Goal: Communication & Community: Answer question/provide support

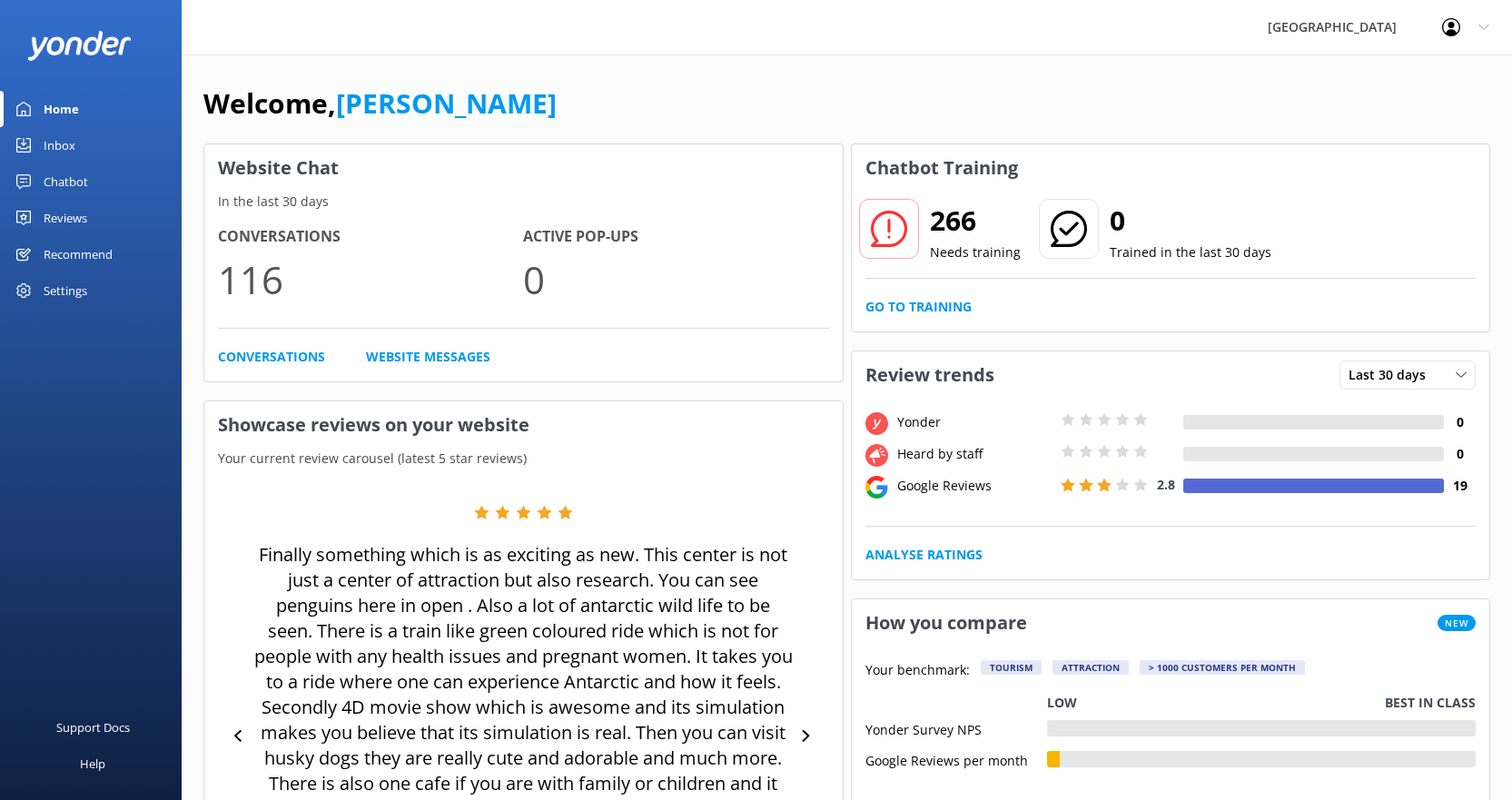
click at [960, 220] on h2 "266" at bounding box center [975, 220] width 91 height 43
click at [947, 305] on link "Go to Training" at bounding box center [918, 307] width 106 height 20
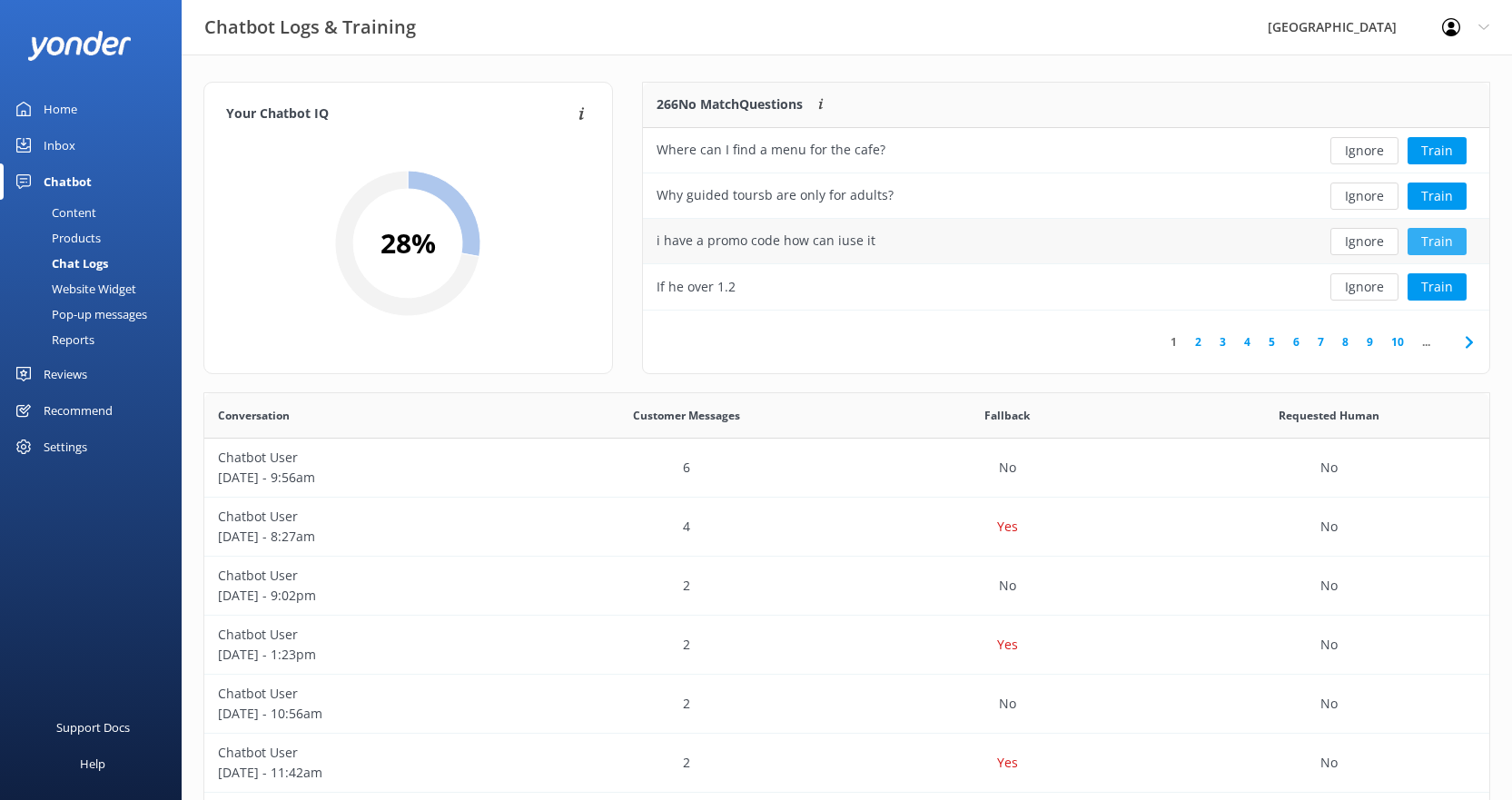
click at [1429, 244] on button "Train" at bounding box center [1437, 242] width 59 height 28
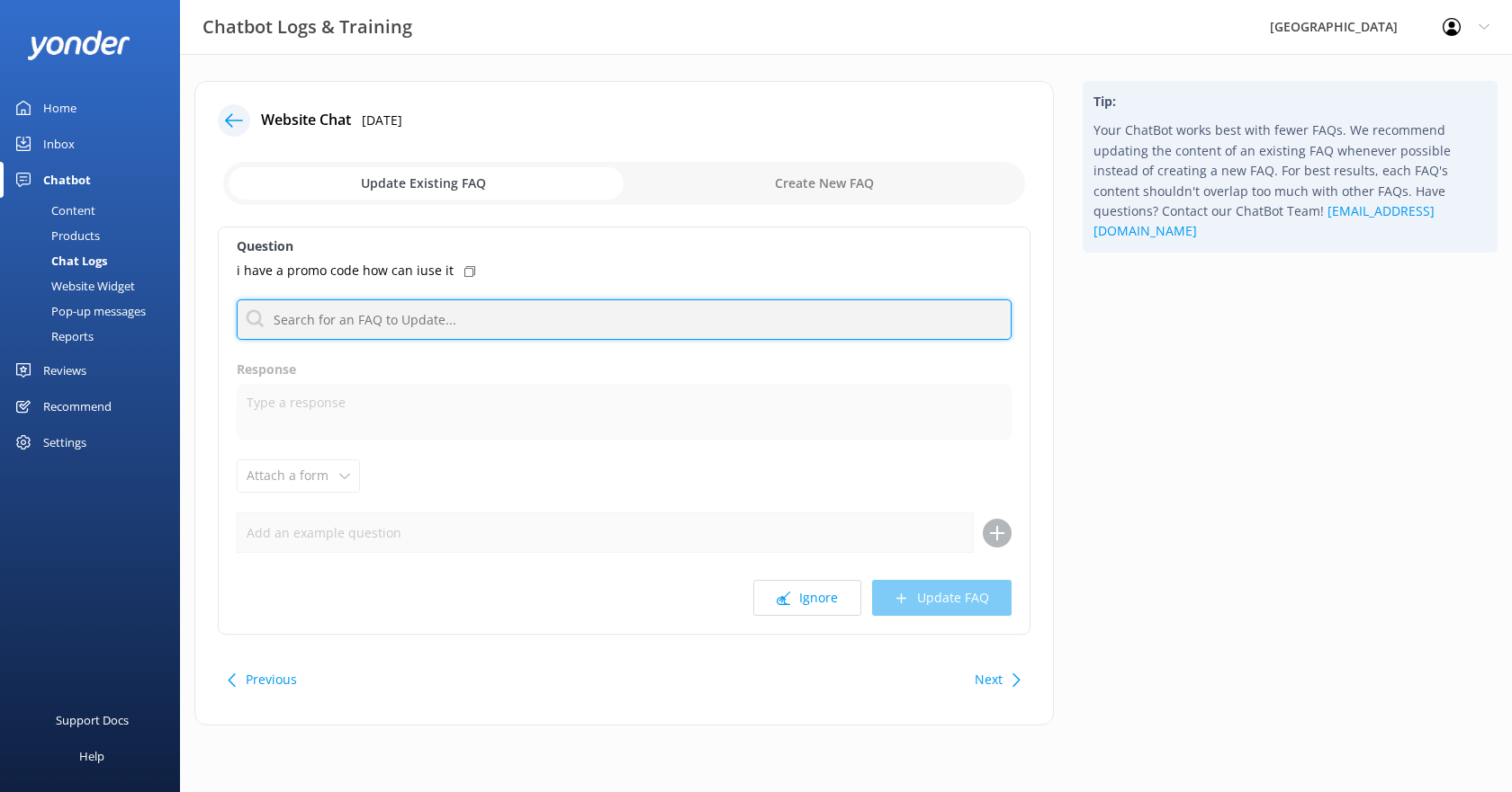
click at [450, 318] on input "text" at bounding box center [625, 320] width 775 height 40
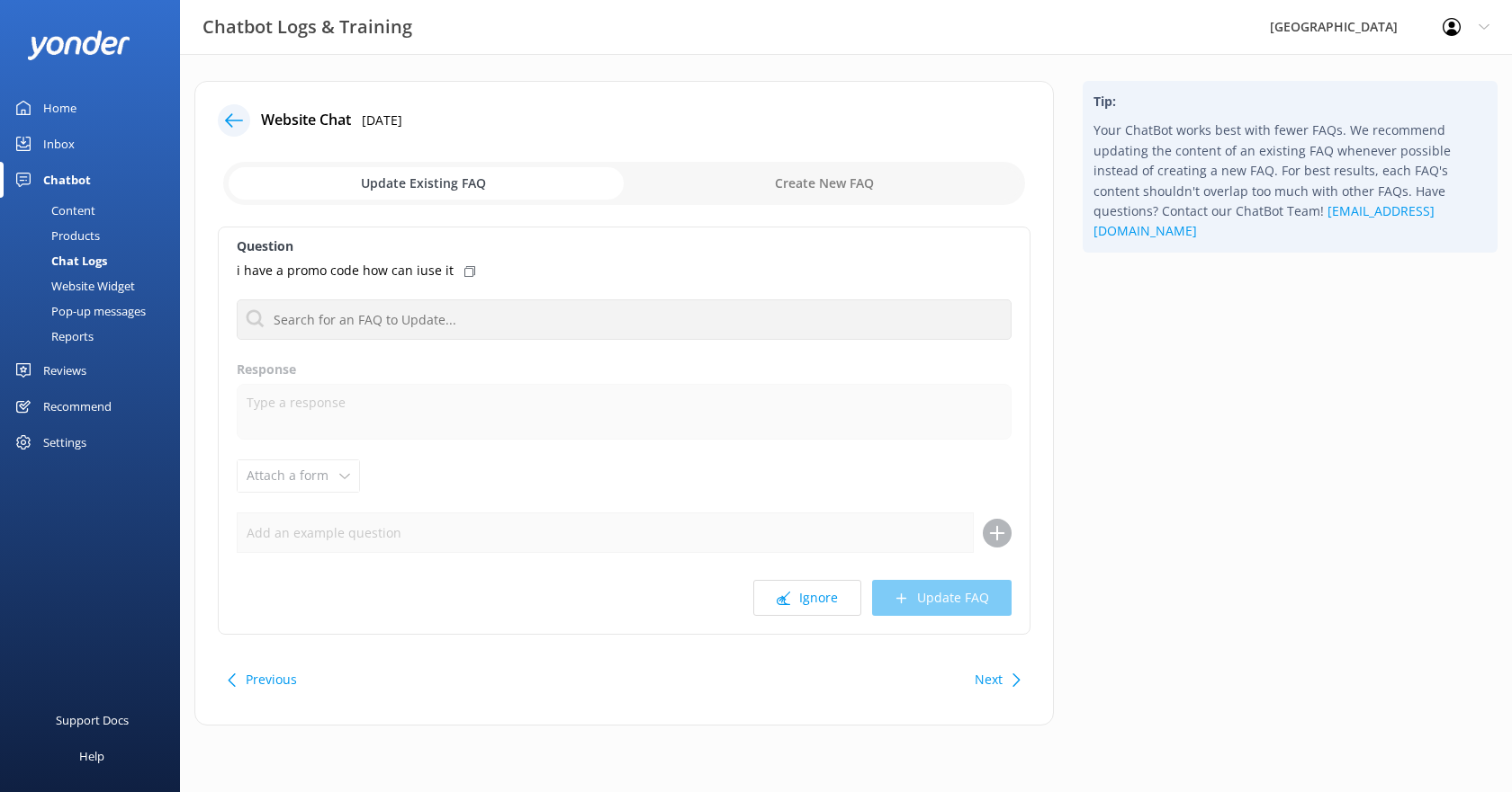
click at [783, 183] on input "checkbox" at bounding box center [624, 183] width 802 height 43
checkbox input "true"
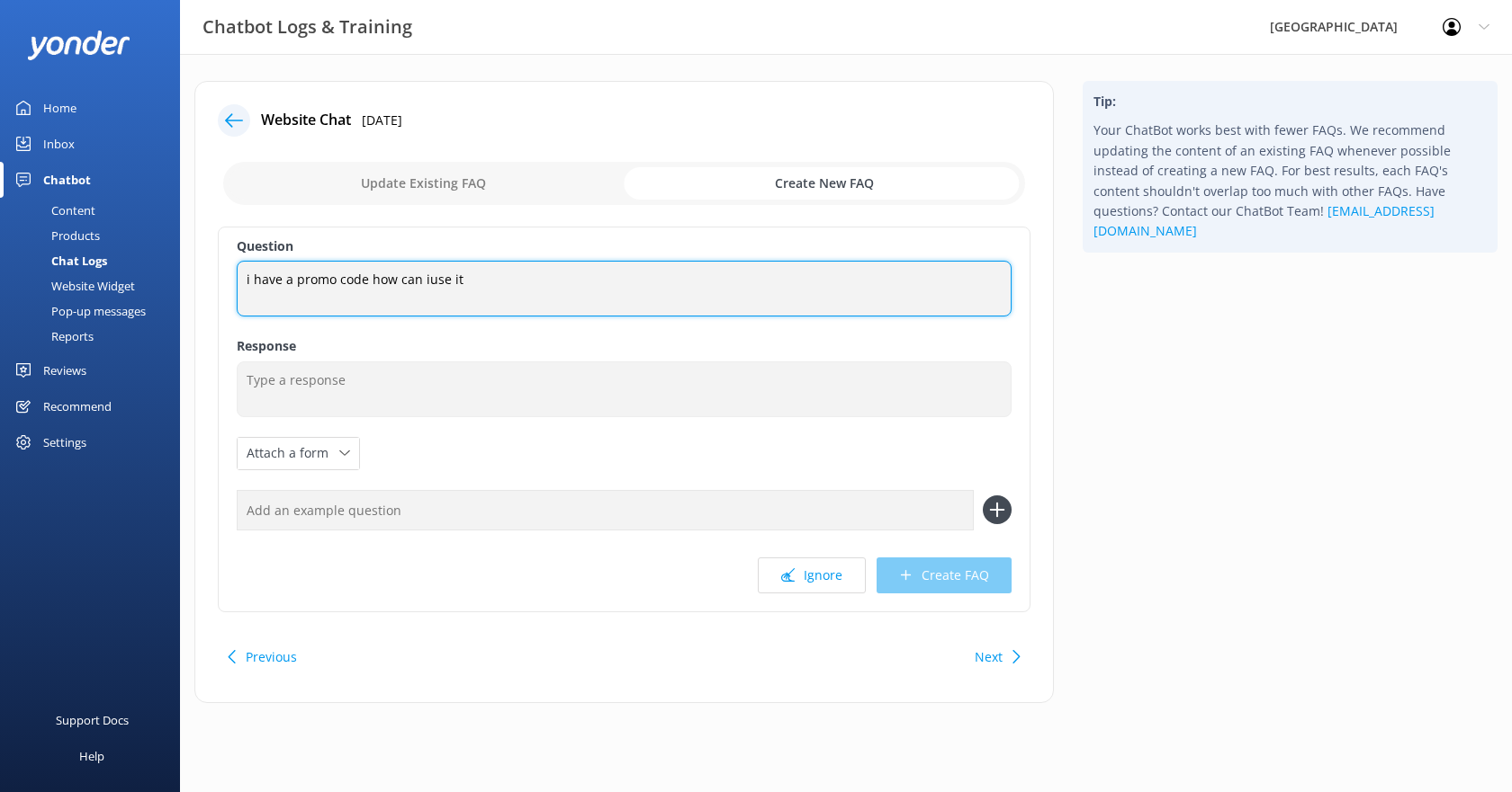
click at [424, 279] on textarea "i have a promo code how can iuse it" at bounding box center [625, 288] width 775 height 56
click at [525, 281] on textarea "i have a promo code how can i use it" at bounding box center [625, 288] width 775 height 56
type textarea "i have a promo code how can i use it"
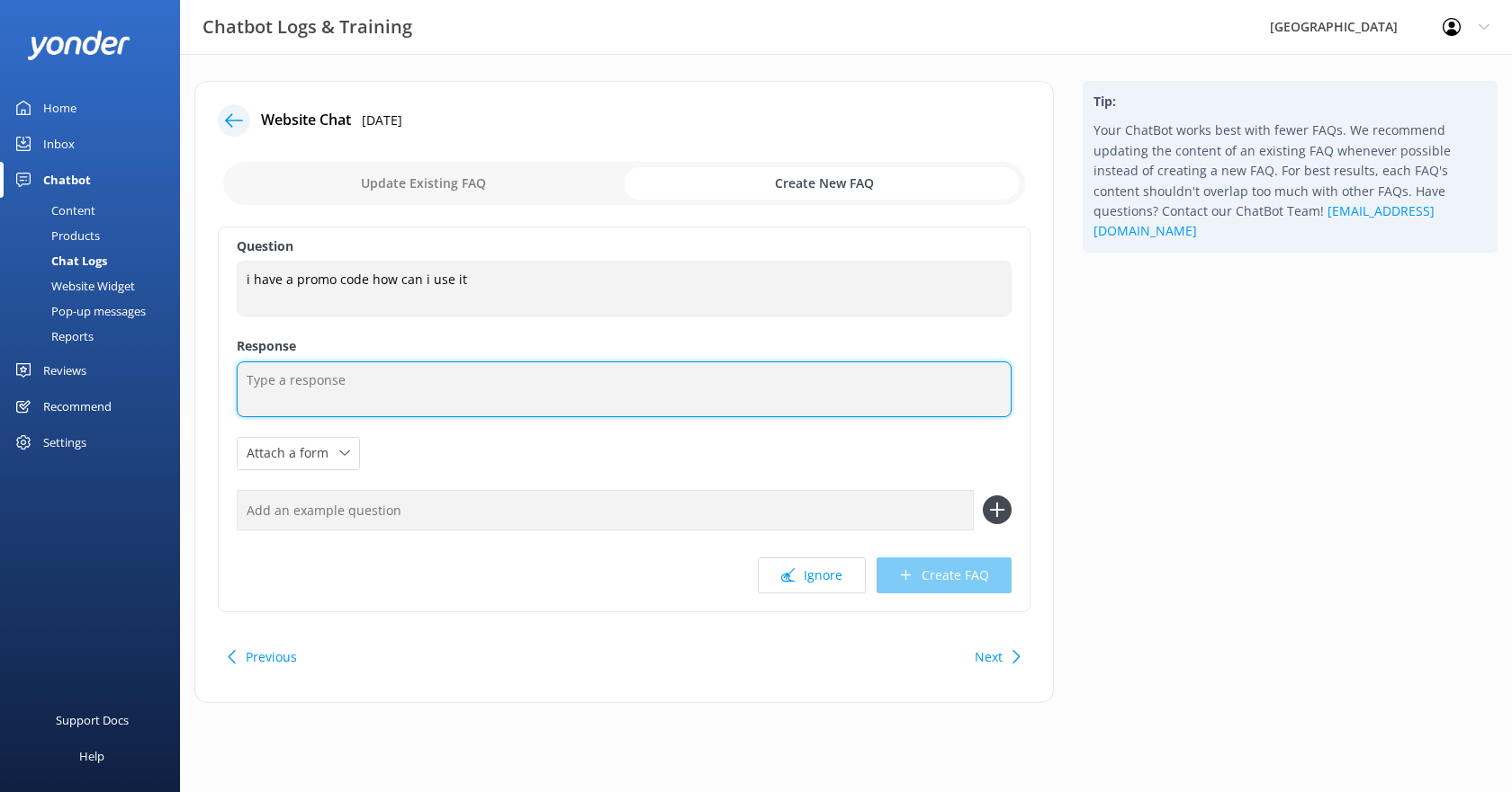
click at [375, 382] on textarea at bounding box center [625, 389] width 775 height 56
click at [556, 378] on textarea "When you go to book general admission tickets," at bounding box center [625, 389] width 775 height 56
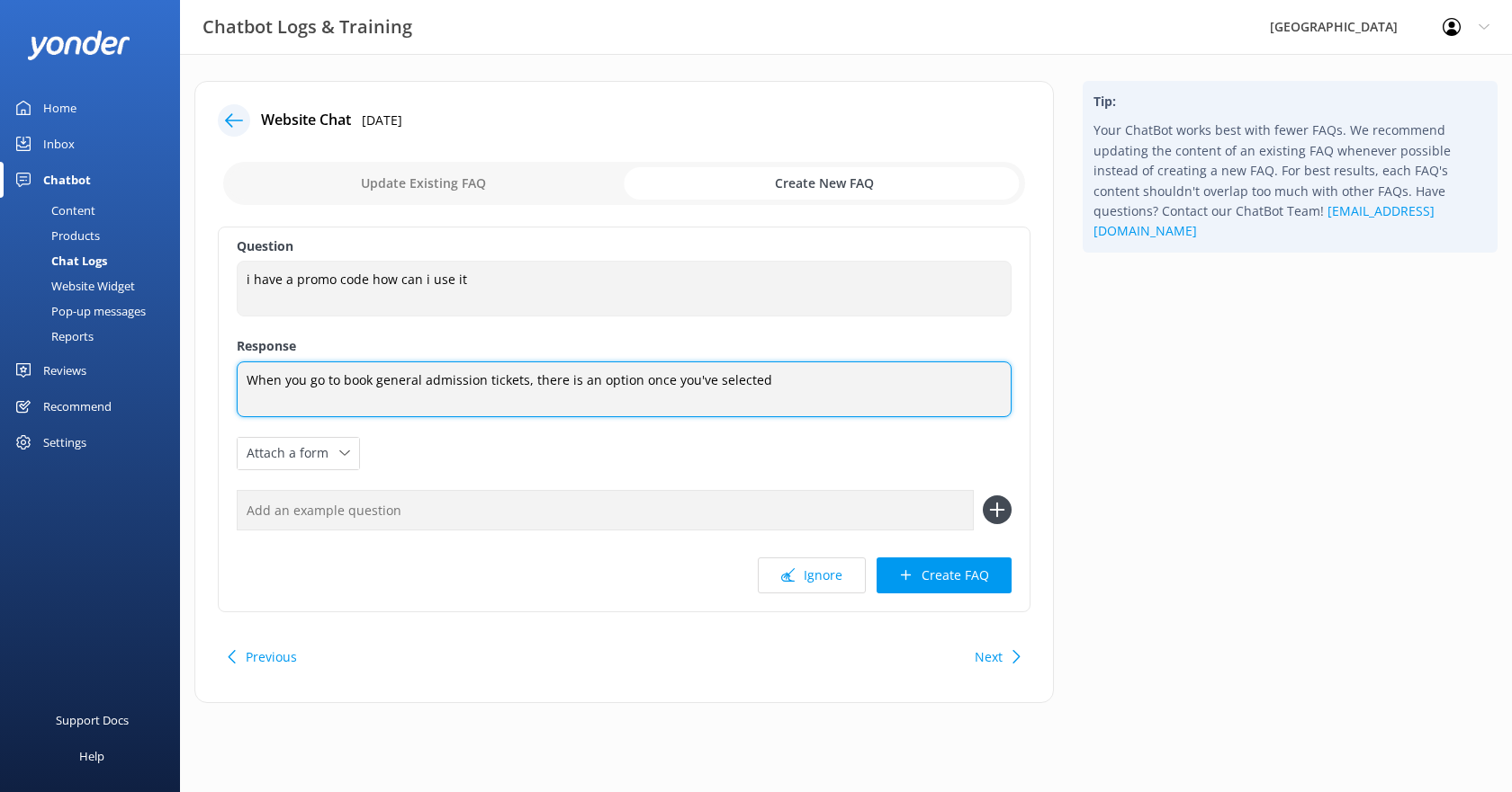
click at [805, 375] on textarea "When you go to book general admission tickets, there is an option once you've s…" at bounding box center [625, 389] width 775 height 56
click at [637, 379] on textarea "When you go to book general admission tickets, there is an option once you've s…" at bounding box center [625, 389] width 775 height 56
click at [981, 383] on textarea "When you go to book general admission tickets, there is an option to add a prom…" at bounding box center [625, 389] width 775 height 56
click at [567, 381] on textarea "When you go to book general admission tickets, there is an option to add a prom…" at bounding box center [625, 389] width 775 height 56
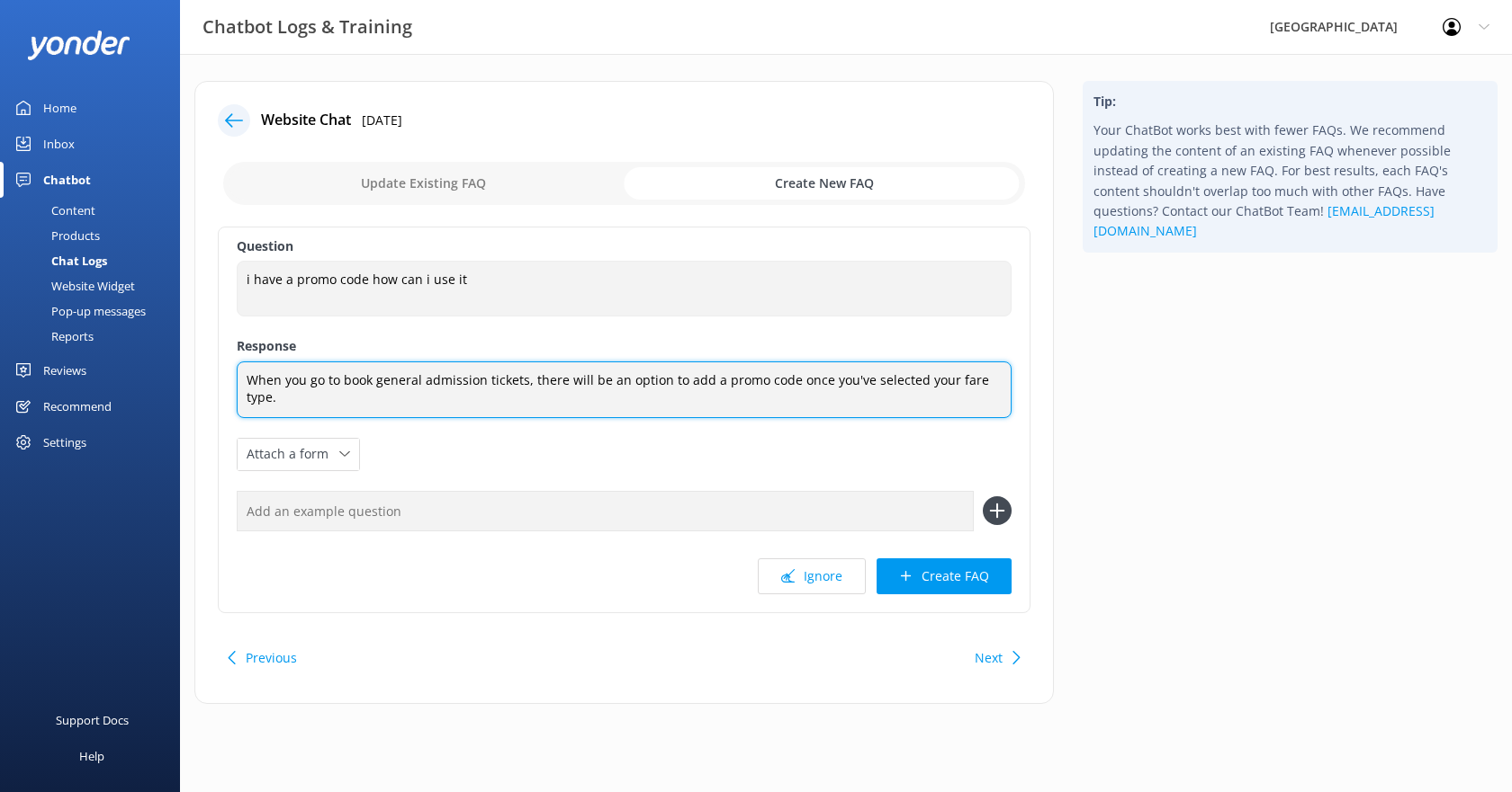
click at [1005, 380] on textarea "When you go to book general admission tickets, there will be an option to add a…" at bounding box center [625, 390] width 775 height 57
type textarea "When you go to book general admission tickets, there will be an option to add a…"
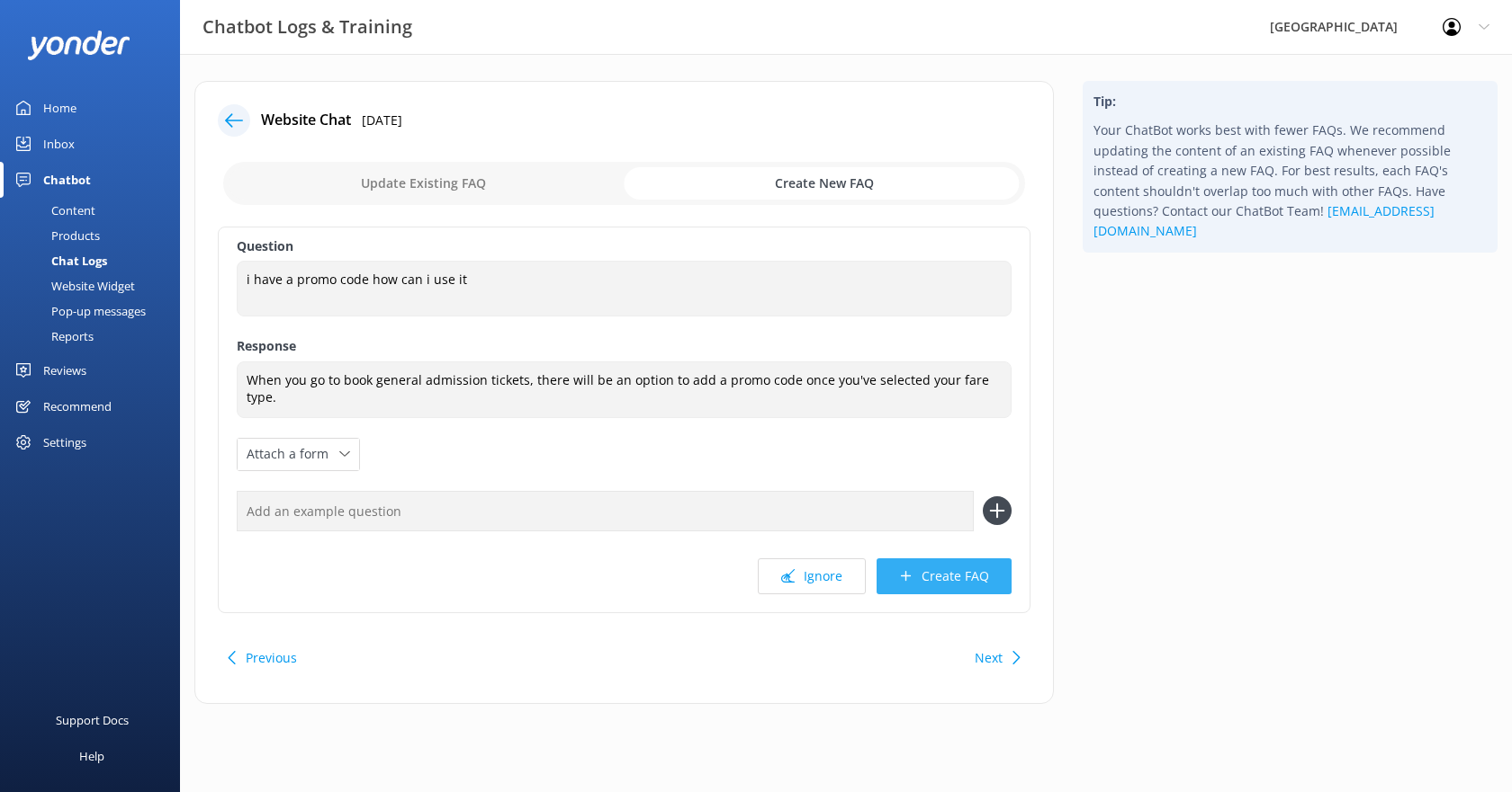
click at [940, 577] on button "Create FAQ" at bounding box center [944, 576] width 135 height 36
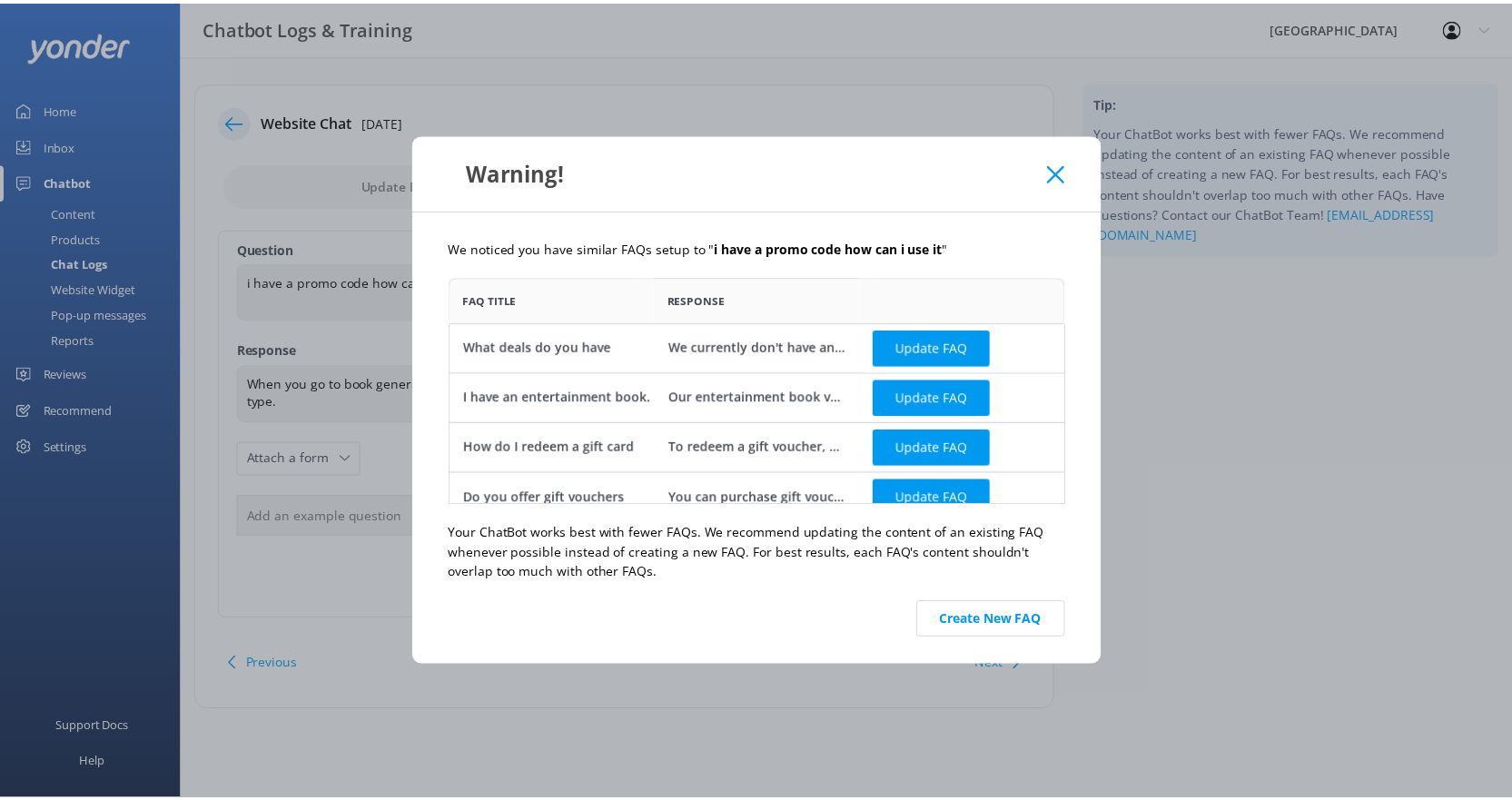
scroll to position [214, 608]
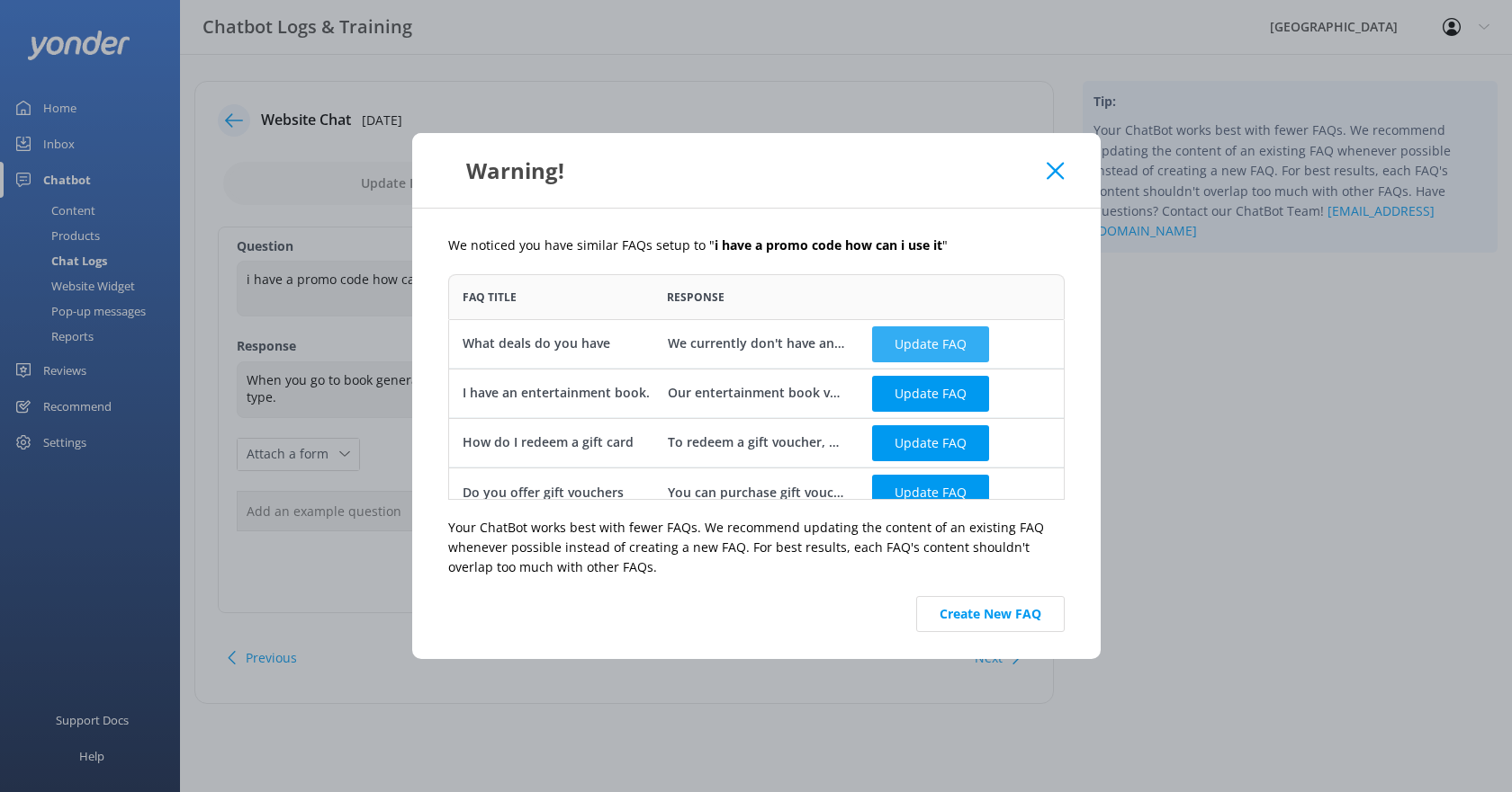
click at [910, 341] on button "Update FAQ" at bounding box center [930, 343] width 117 height 36
checkbox input "false"
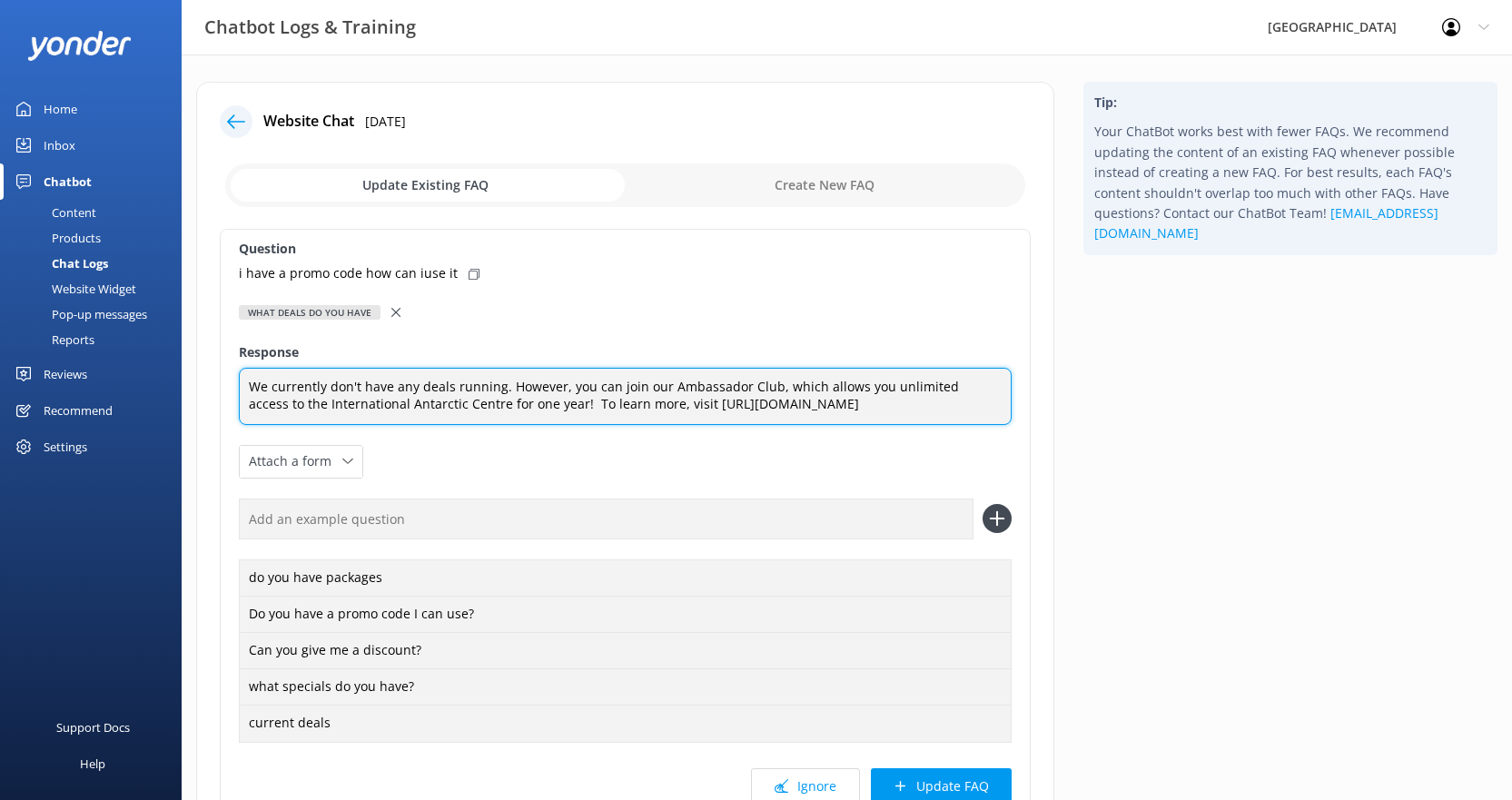
click at [429, 392] on textarea "We currently don't have any deals running. However, you can join our Ambassador…" at bounding box center [626, 397] width 773 height 57
drag, startPoint x: 562, startPoint y: 387, endPoint x: 272, endPoint y: 391, distance: 290.0
click at [272, 391] on textarea "We currently don't have any deals running. However, you can join our Ambassador…" at bounding box center [626, 397] width 773 height 57
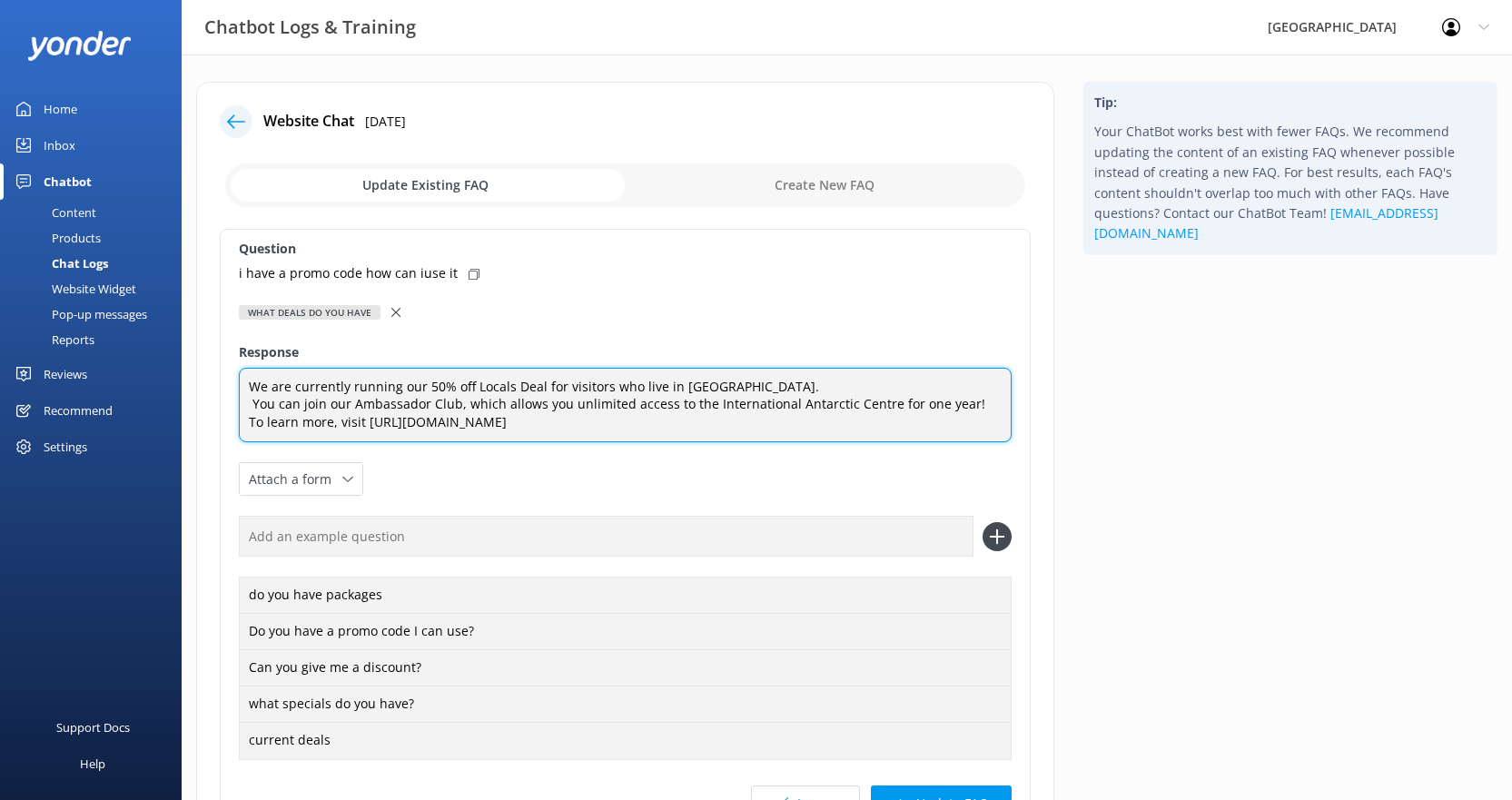
click at [253, 403] on textarea "We are currently running our 50% off Locals Deal for visitors who live in [GEOG…" at bounding box center [626, 406] width 773 height 75
click at [298, 401] on textarea "We are currently running our 50% off Locals Deal for visitors who live in [GEOG…" at bounding box center [626, 406] width 773 height 75
click at [756, 387] on textarea "We are currently running our 50% off Locals Deal for visitors who live in [GEOG…" at bounding box center [626, 406] width 773 height 75
click at [872, 381] on textarea "We are currently running our 50% off Locals Deal for visitors who live in [GEOG…" at bounding box center [626, 406] width 773 height 75
paste textarea "[URL][DOMAIN_NAME]"
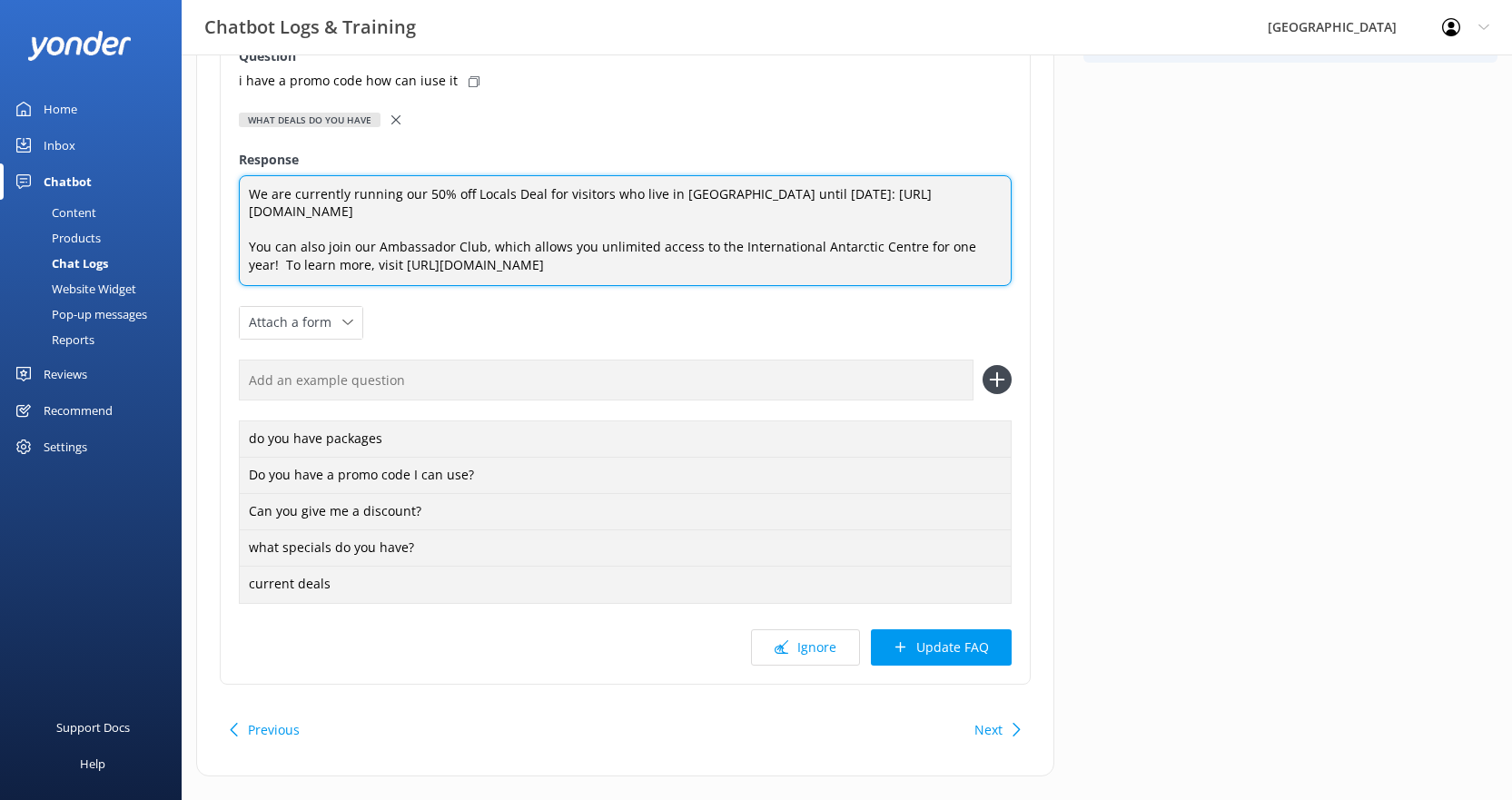
scroll to position [224, 0]
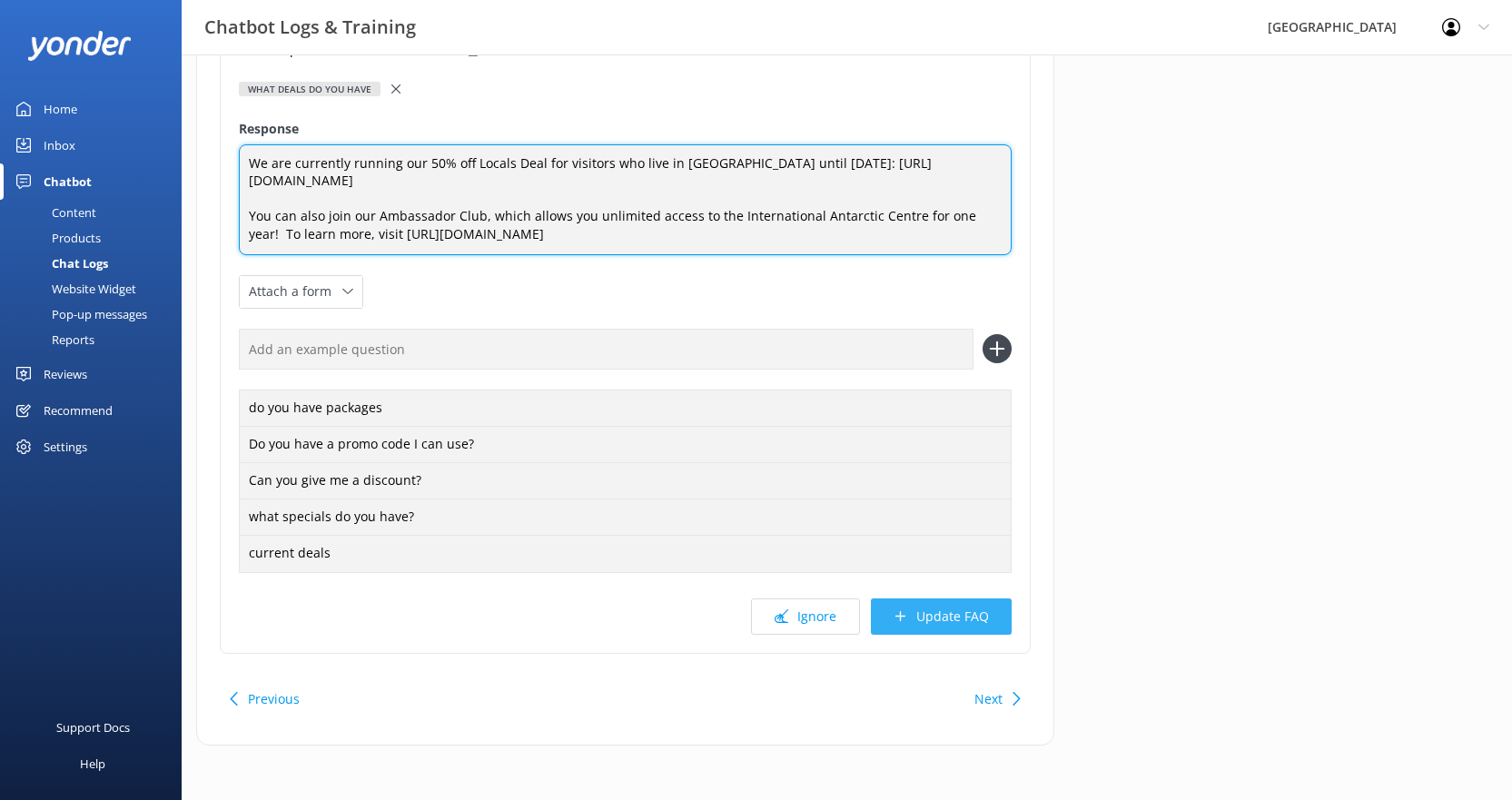
type textarea "We are currently running our 50% off Locals Deal for visitors who live in [GEOG…"
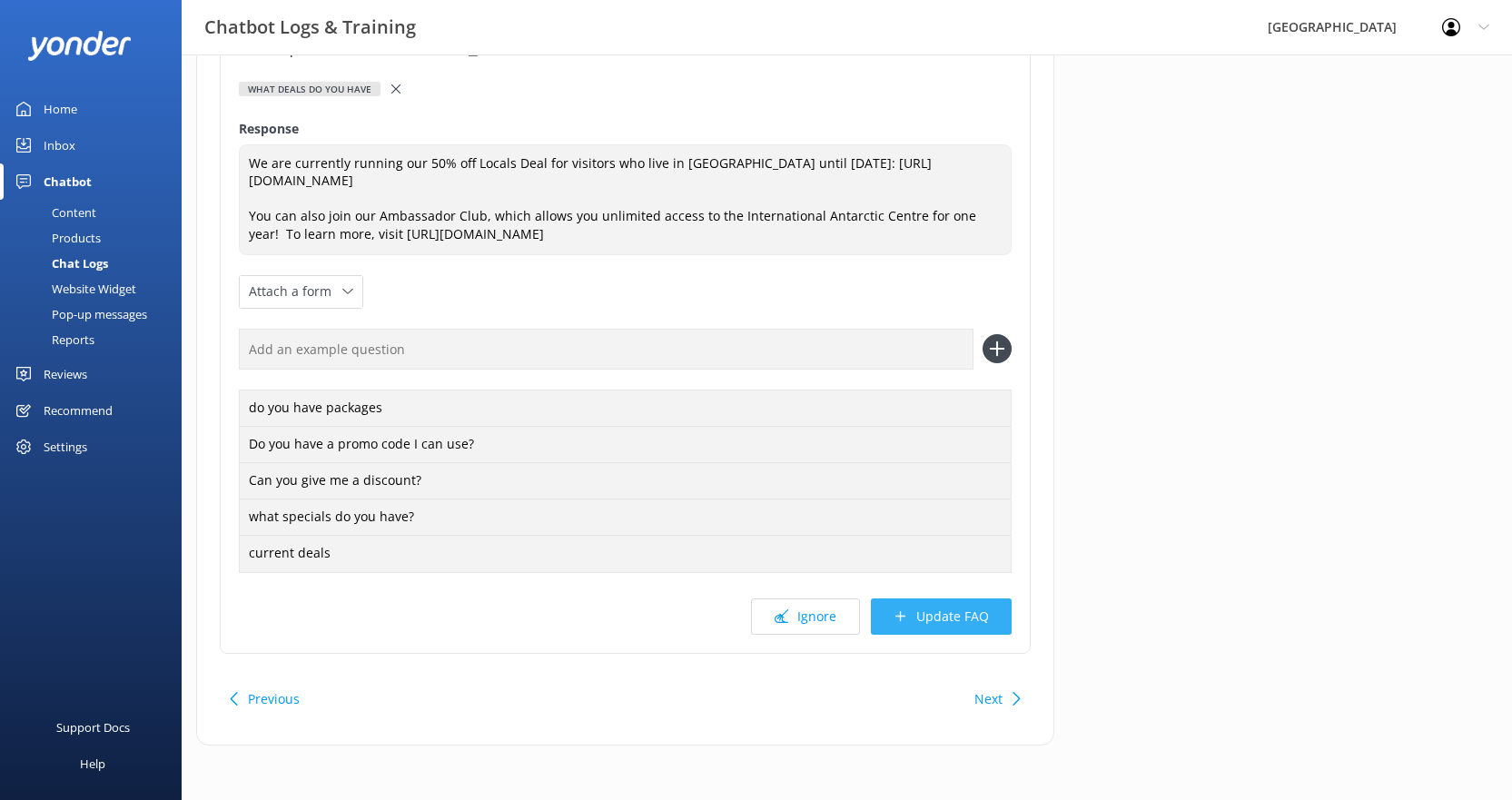
click at [967, 622] on button "Update FAQ" at bounding box center [941, 616] width 141 height 36
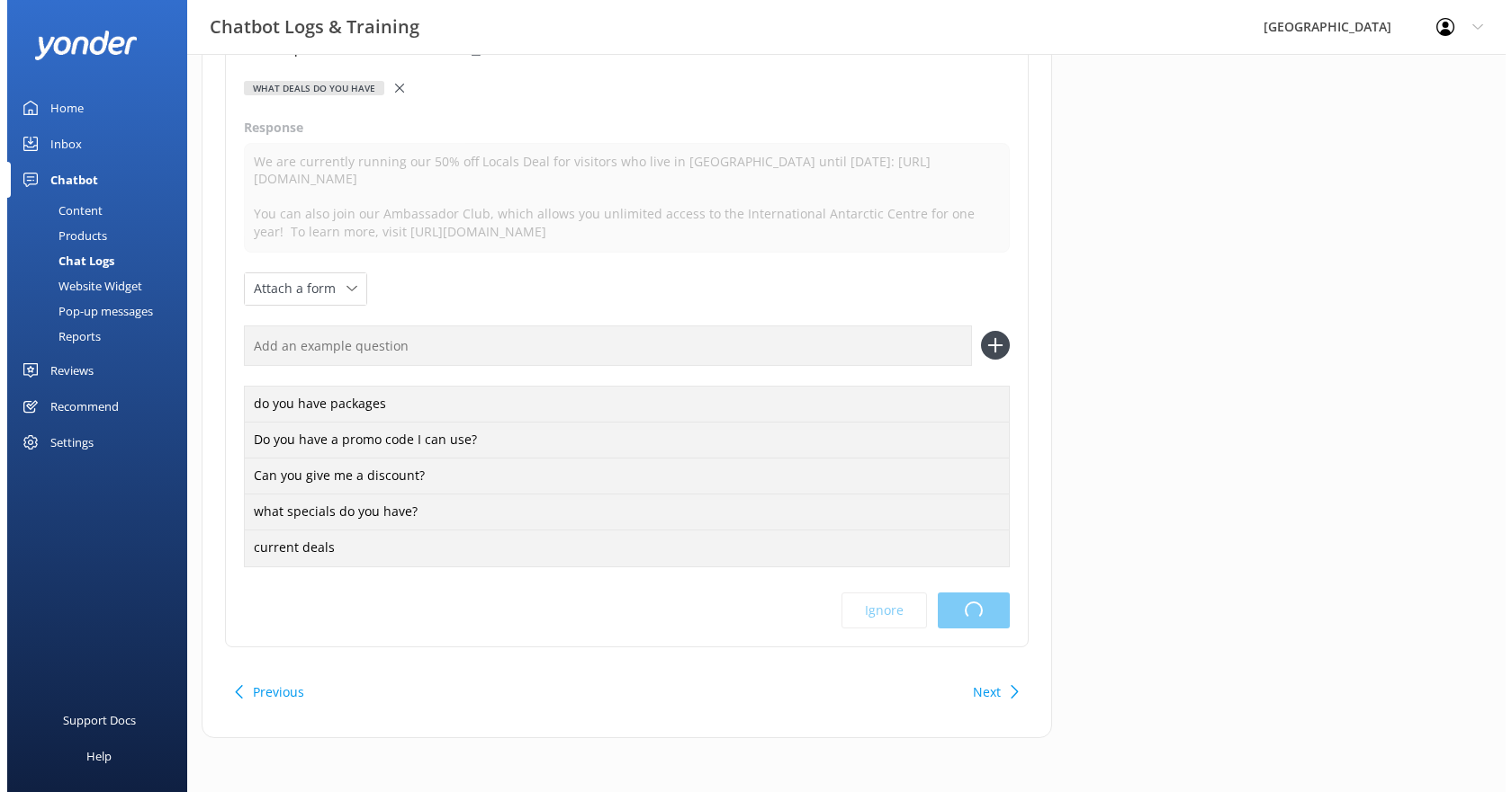
scroll to position [0, 0]
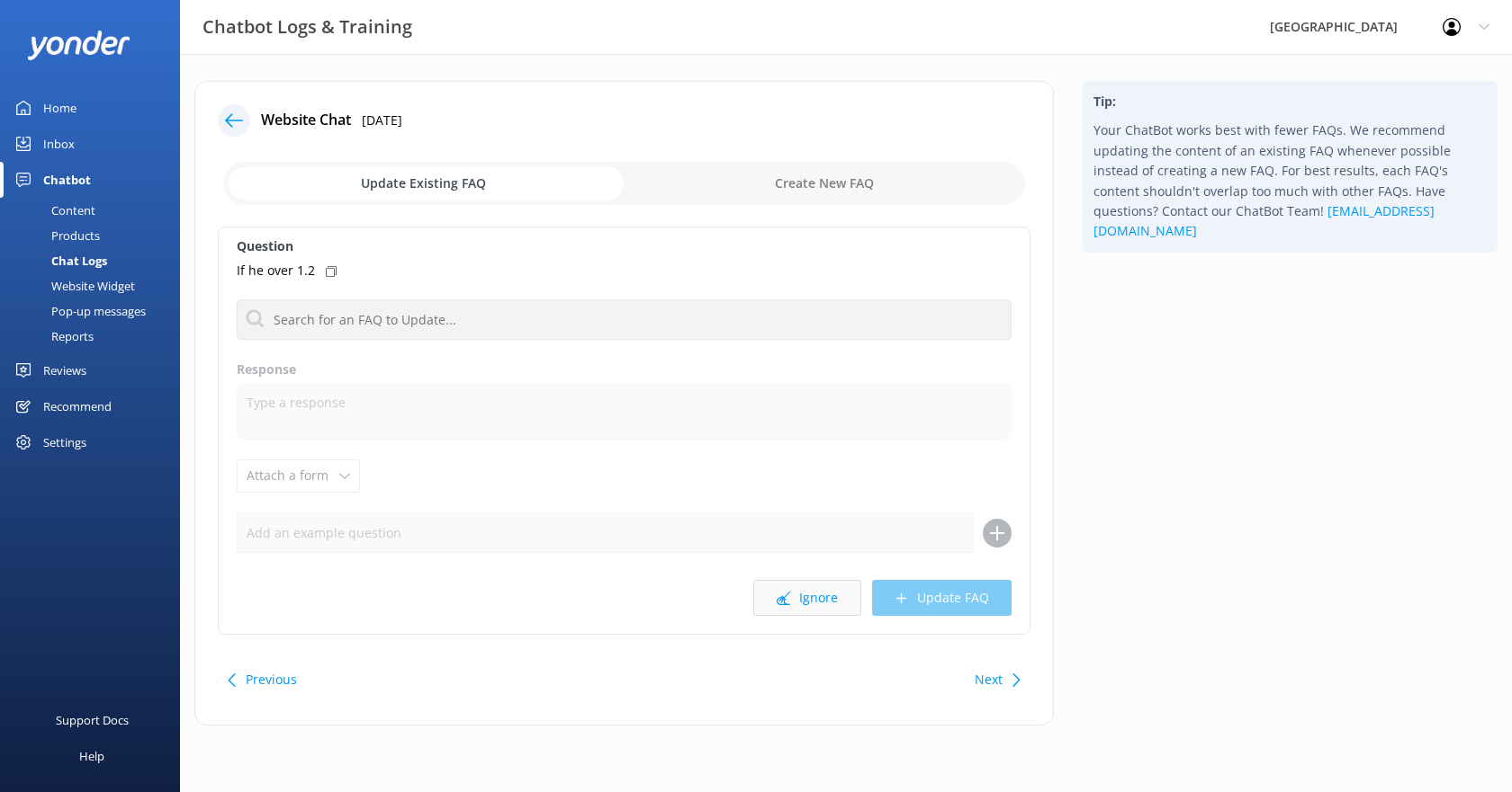
click at [833, 595] on button "Ignore" at bounding box center [807, 598] width 108 height 36
click at [840, 178] on input "checkbox" at bounding box center [624, 183] width 802 height 43
checkbox input "true"
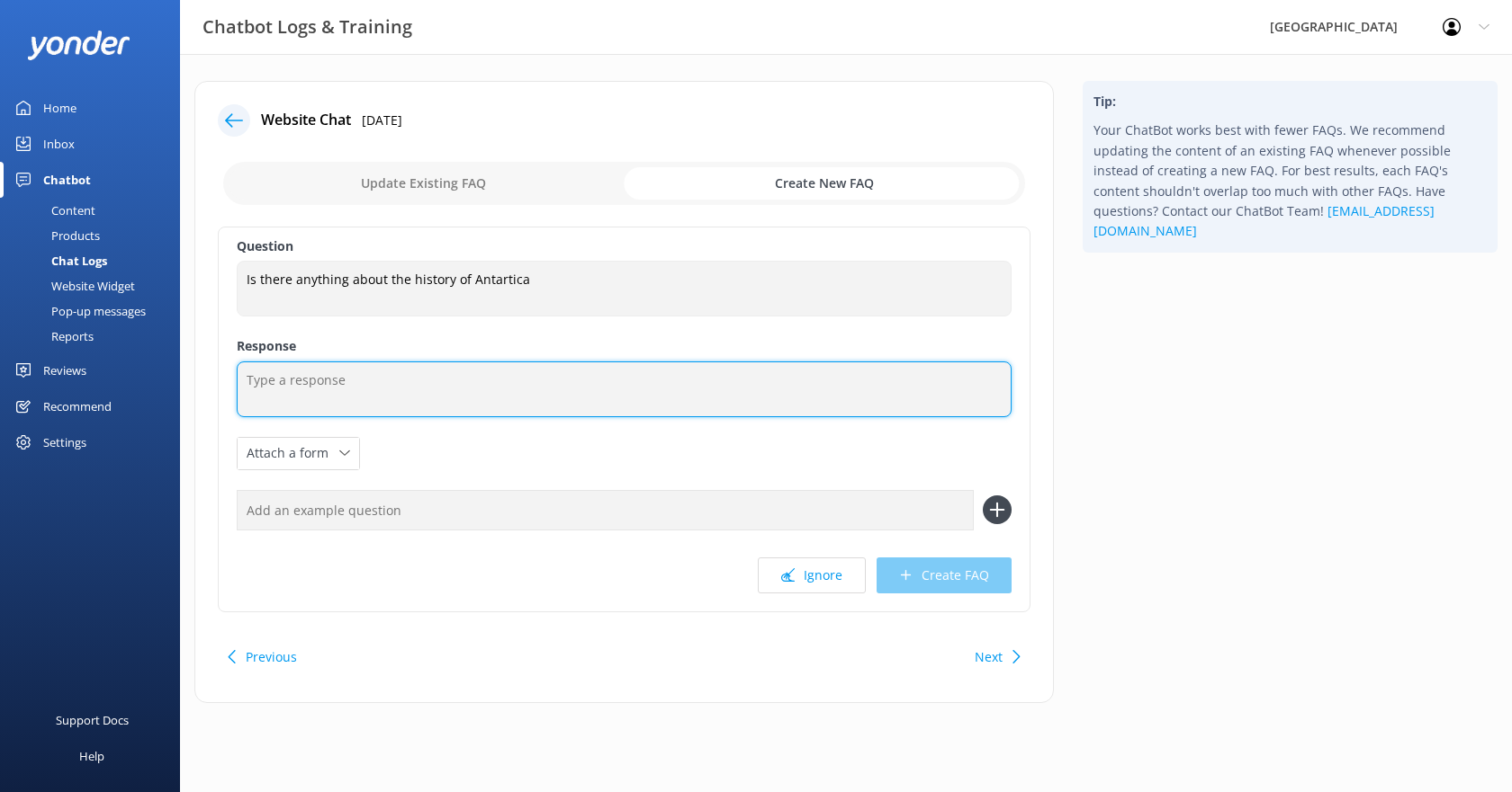
click at [459, 396] on textarea at bounding box center [625, 389] width 775 height 56
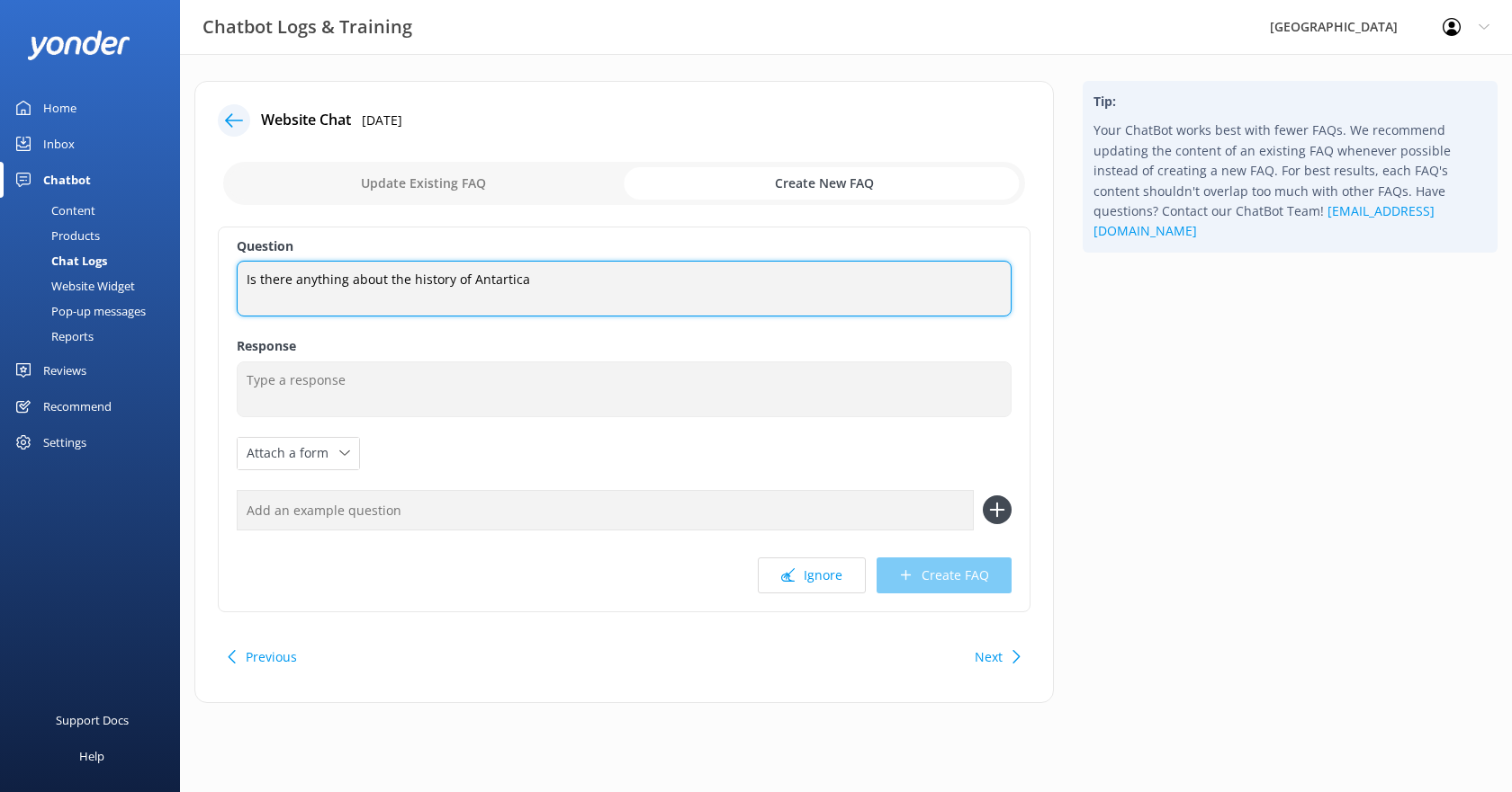
click at [566, 275] on textarea "Is there anything about the history of Antartica" at bounding box center [625, 288] width 775 height 56
type textarea "Is there anything about the history of Antartica?"
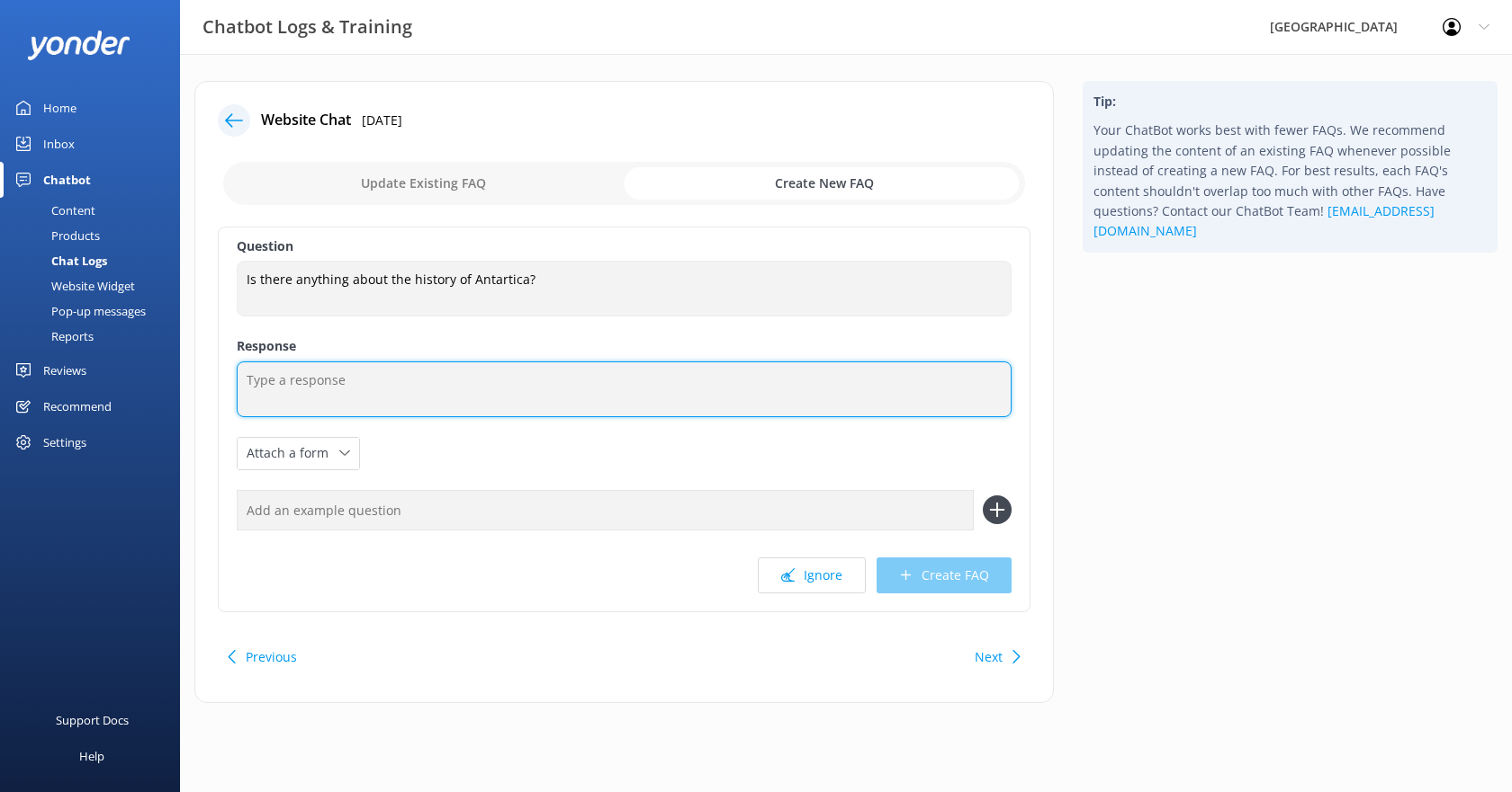
click at [506, 387] on textarea at bounding box center [625, 389] width 775 height 56
drag, startPoint x: 535, startPoint y: 378, endPoint x: 273, endPoint y: 398, distance: 262.8
click at [273, 398] on textarea "Yes, the [GEOGRAPHIC_DATA] features" at bounding box center [625, 389] width 775 height 56
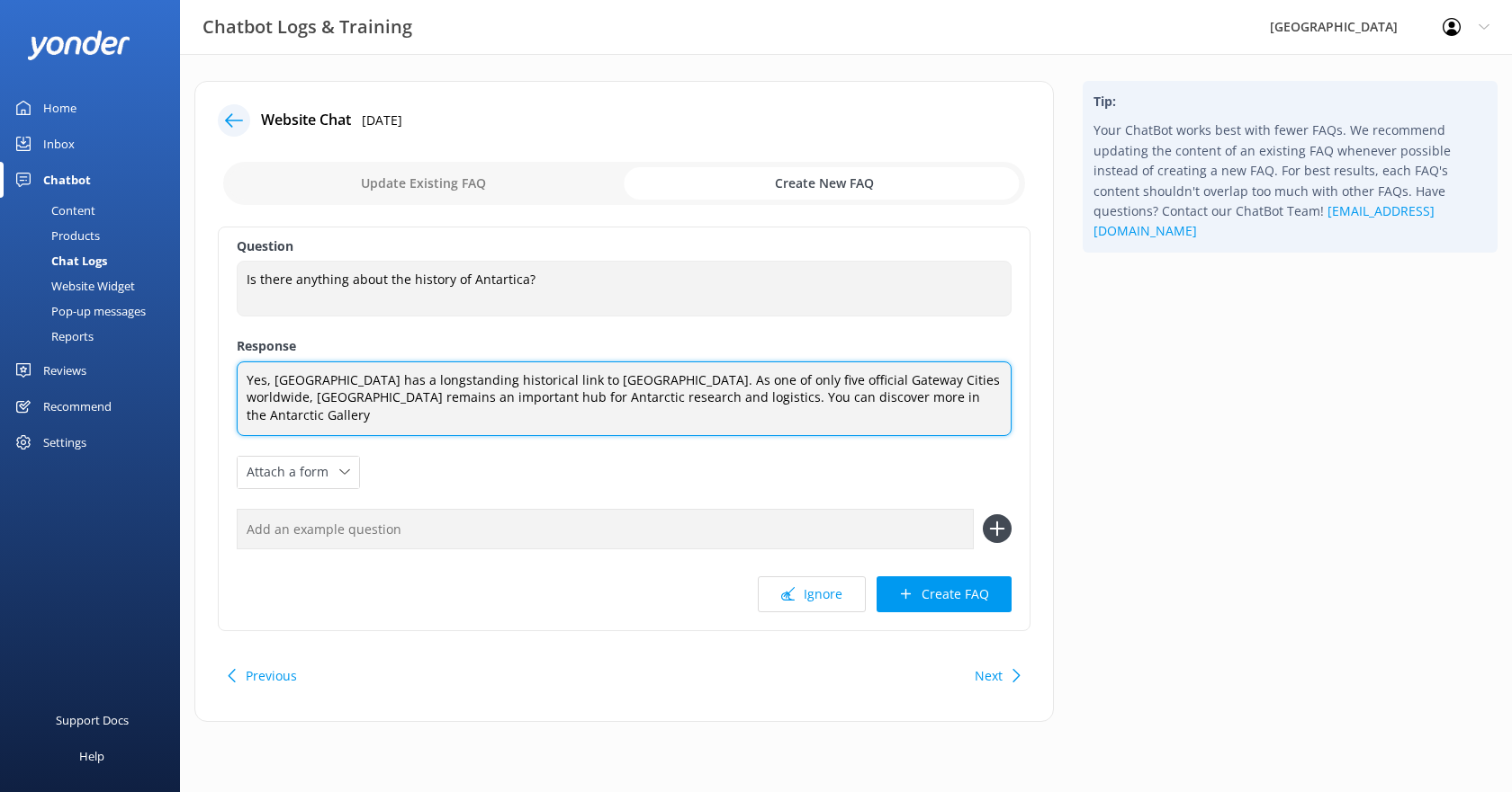
click at [825, 396] on textarea "Yes, [GEOGRAPHIC_DATA] has a longstanding historical link to [GEOGRAPHIC_DATA].…" at bounding box center [625, 399] width 775 height 75
click at [761, 421] on textarea "Yes, [GEOGRAPHIC_DATA] has a longstanding historical link to [GEOGRAPHIC_DATA].…" at bounding box center [625, 399] width 775 height 75
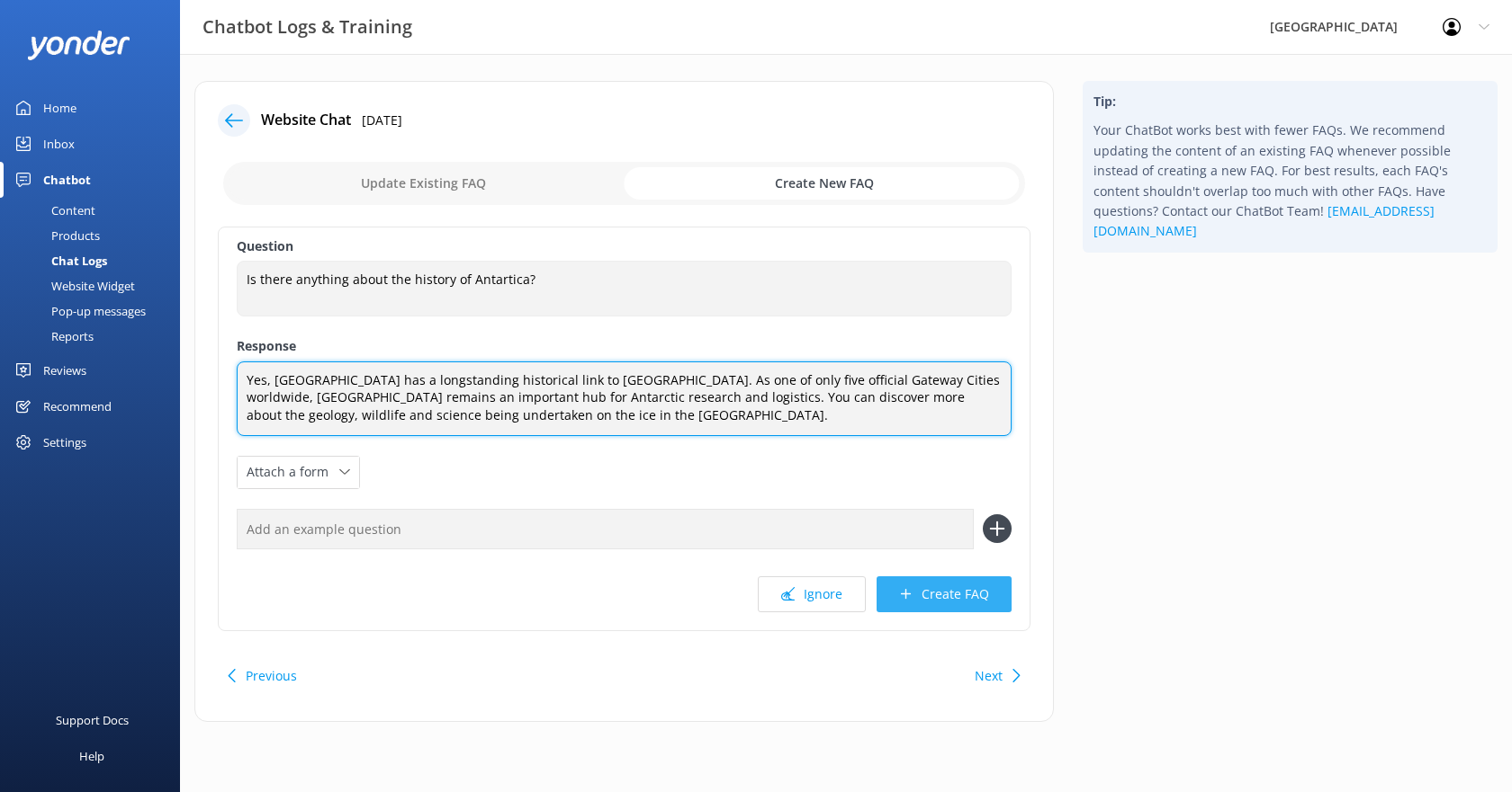
type textarea "Yes, [GEOGRAPHIC_DATA] has a longstanding historical link to [GEOGRAPHIC_DATA].…"
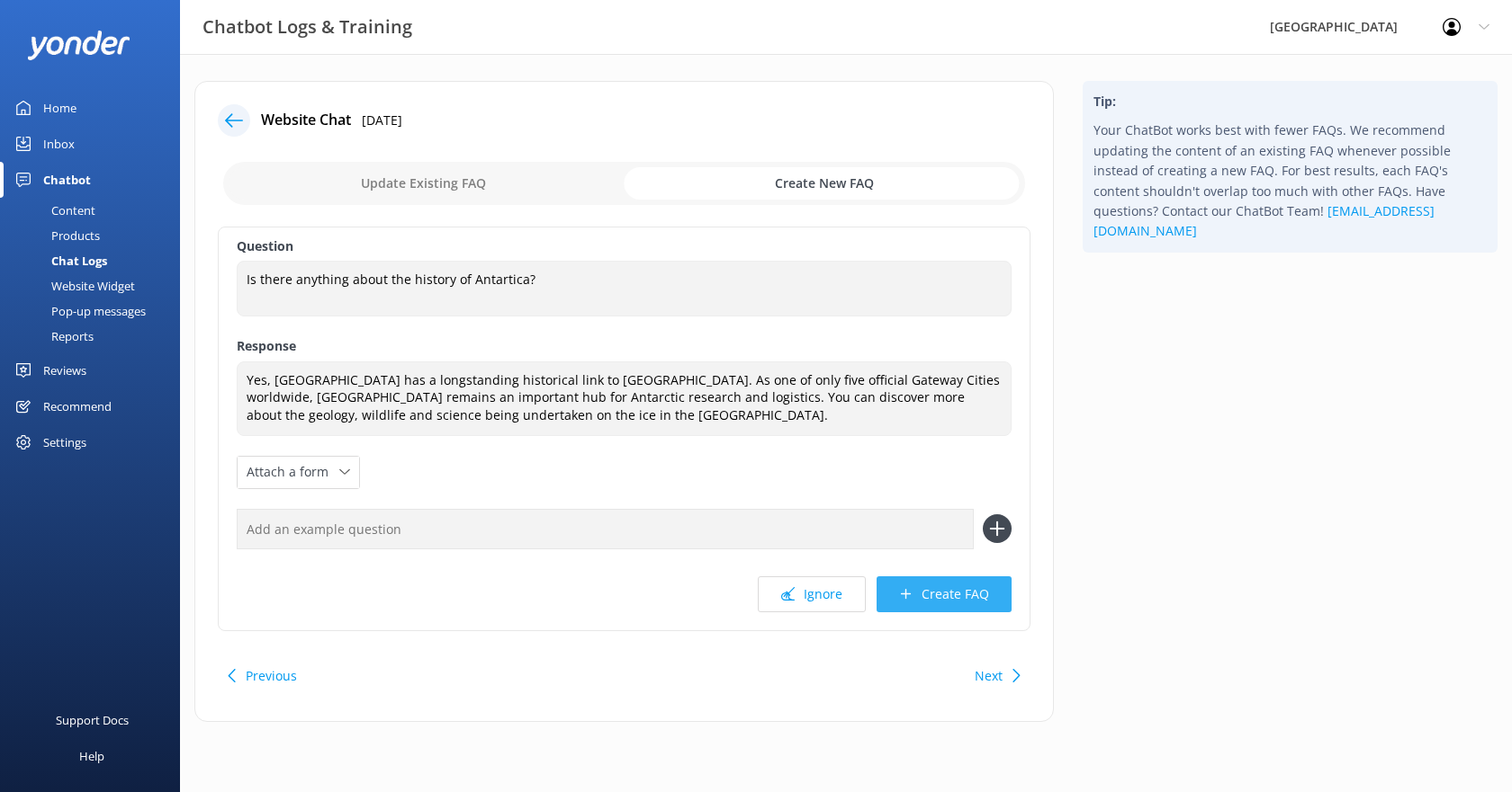
click at [937, 593] on button "Create FAQ" at bounding box center [944, 594] width 135 height 36
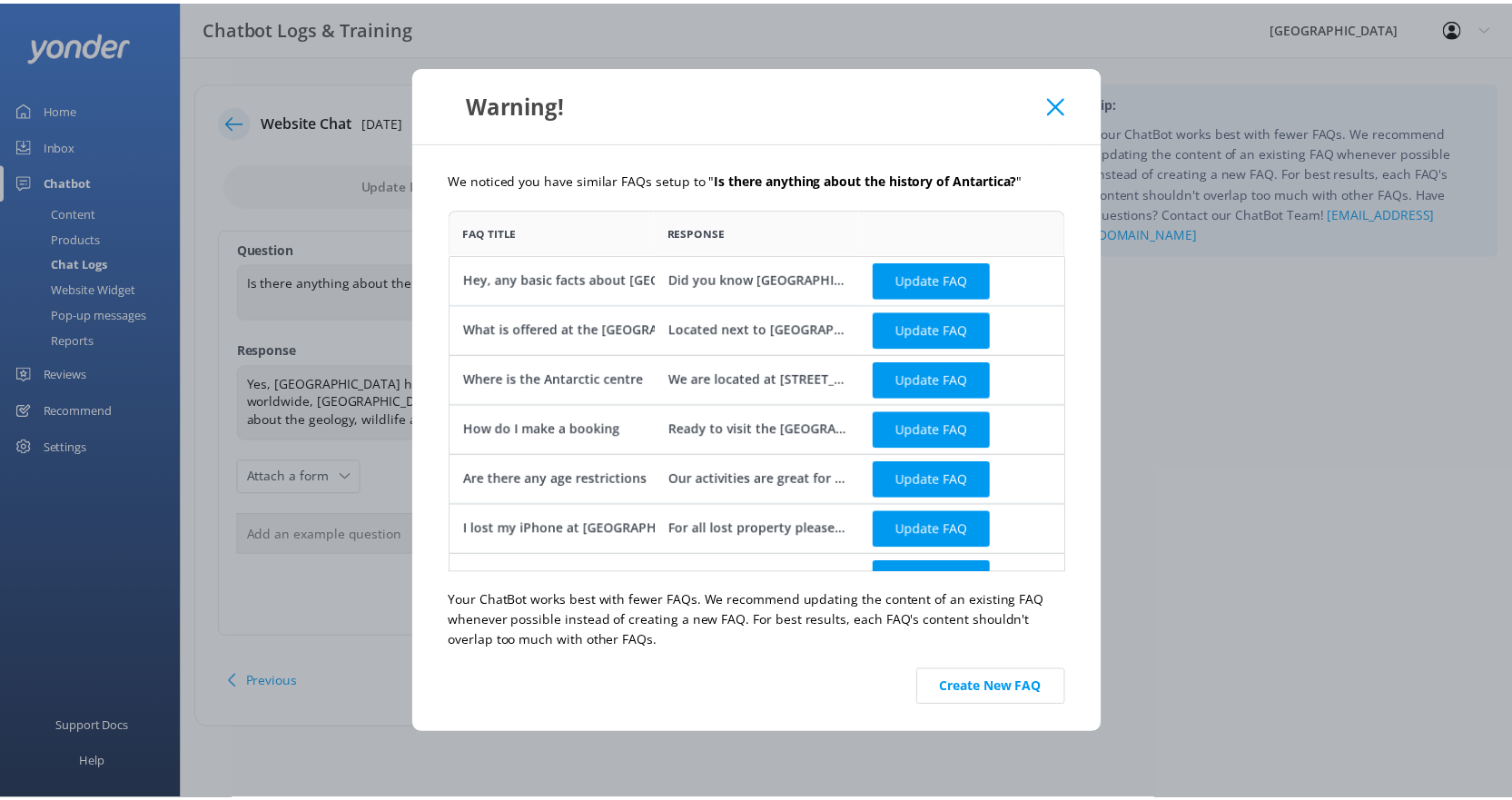
scroll to position [351, 608]
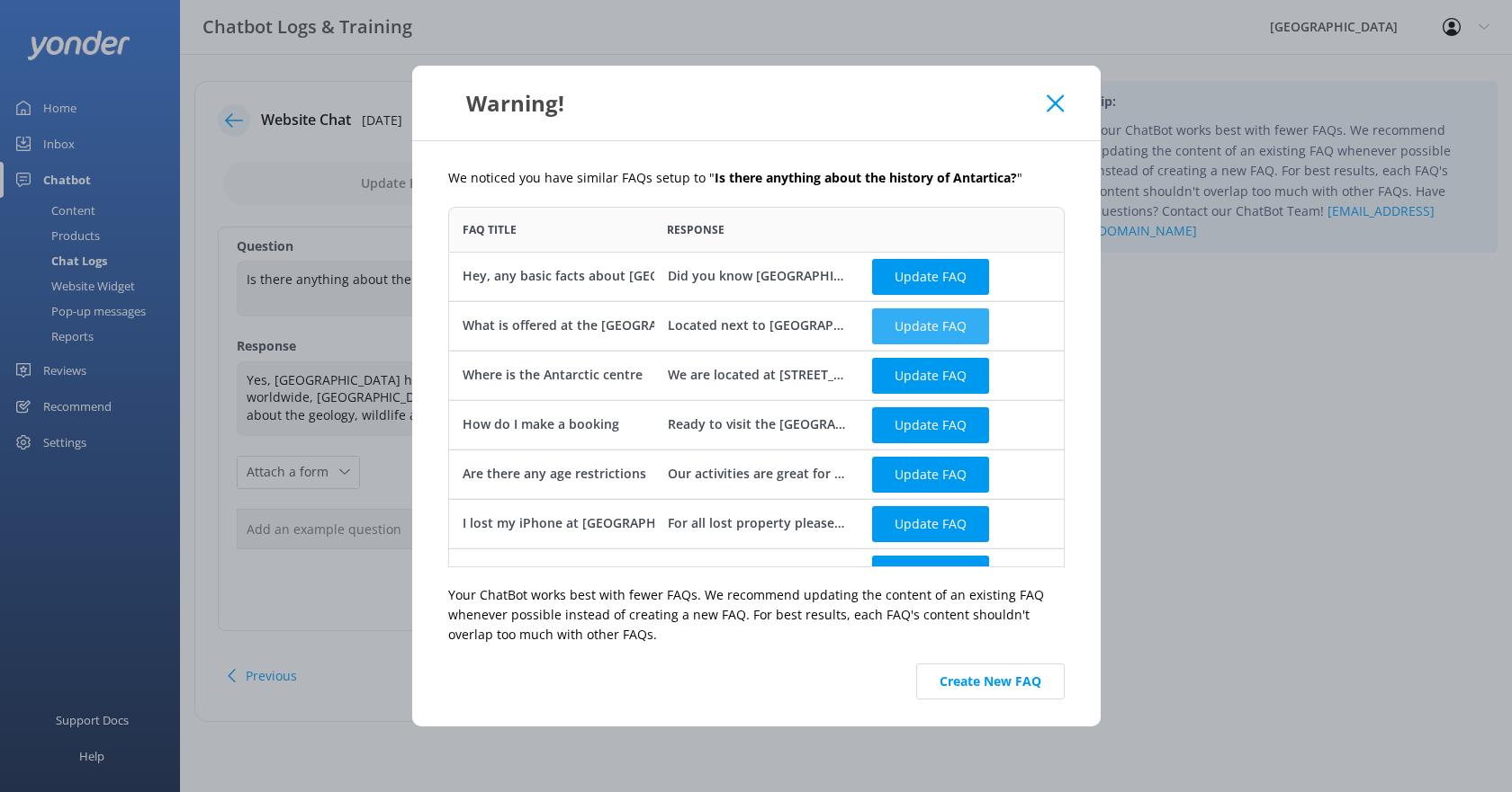
click at [913, 330] on button "Update FAQ" at bounding box center [930, 325] width 117 height 36
checkbox input "false"
type textarea "Located next to [GEOGRAPHIC_DATA] and open every day of the year, the Internati…"
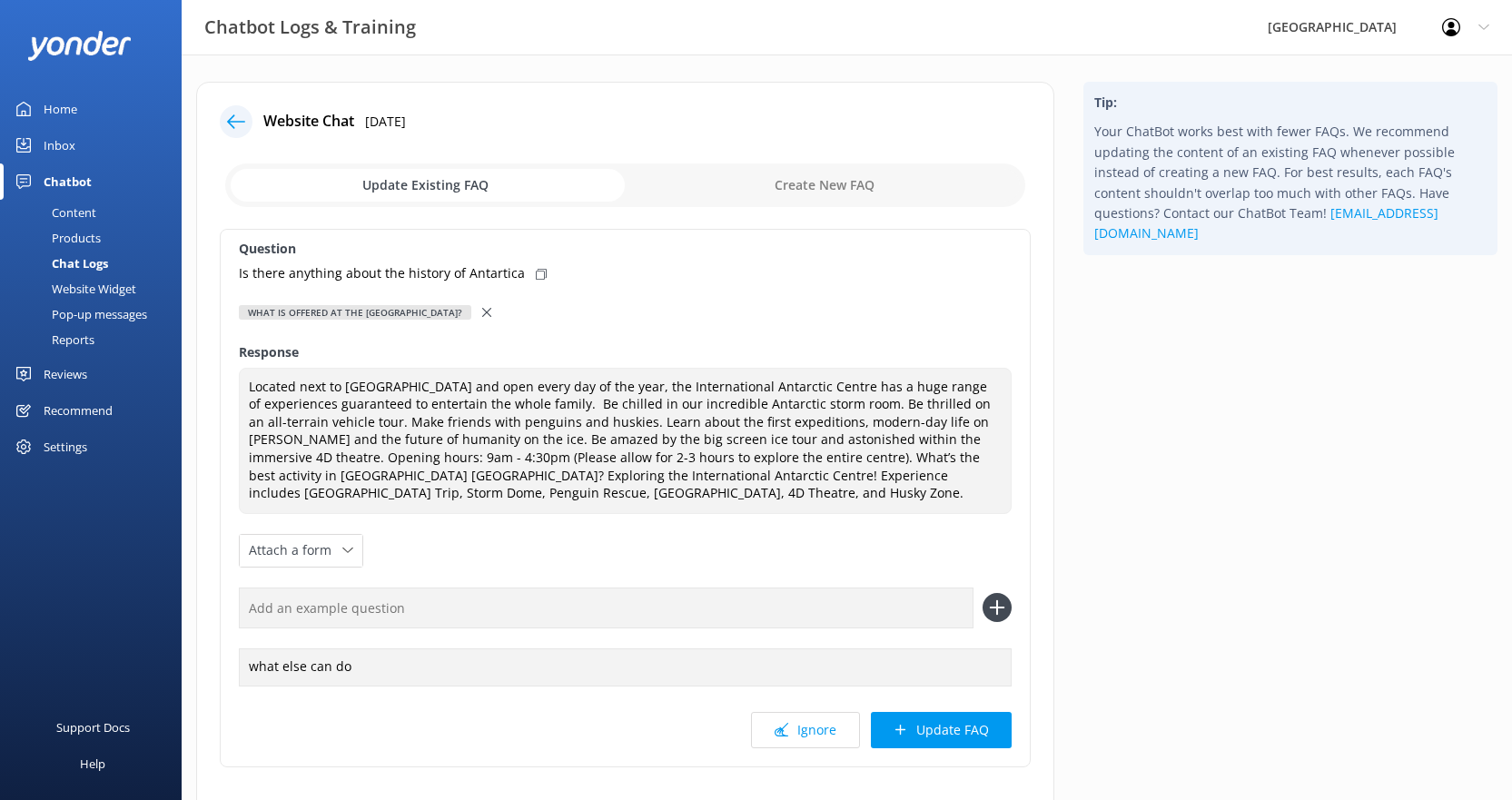
click at [466, 277] on p "Is there anything about the history of Antartica" at bounding box center [382, 273] width 286 height 20
click at [495, 309] on div at bounding box center [489, 313] width 13 height 20
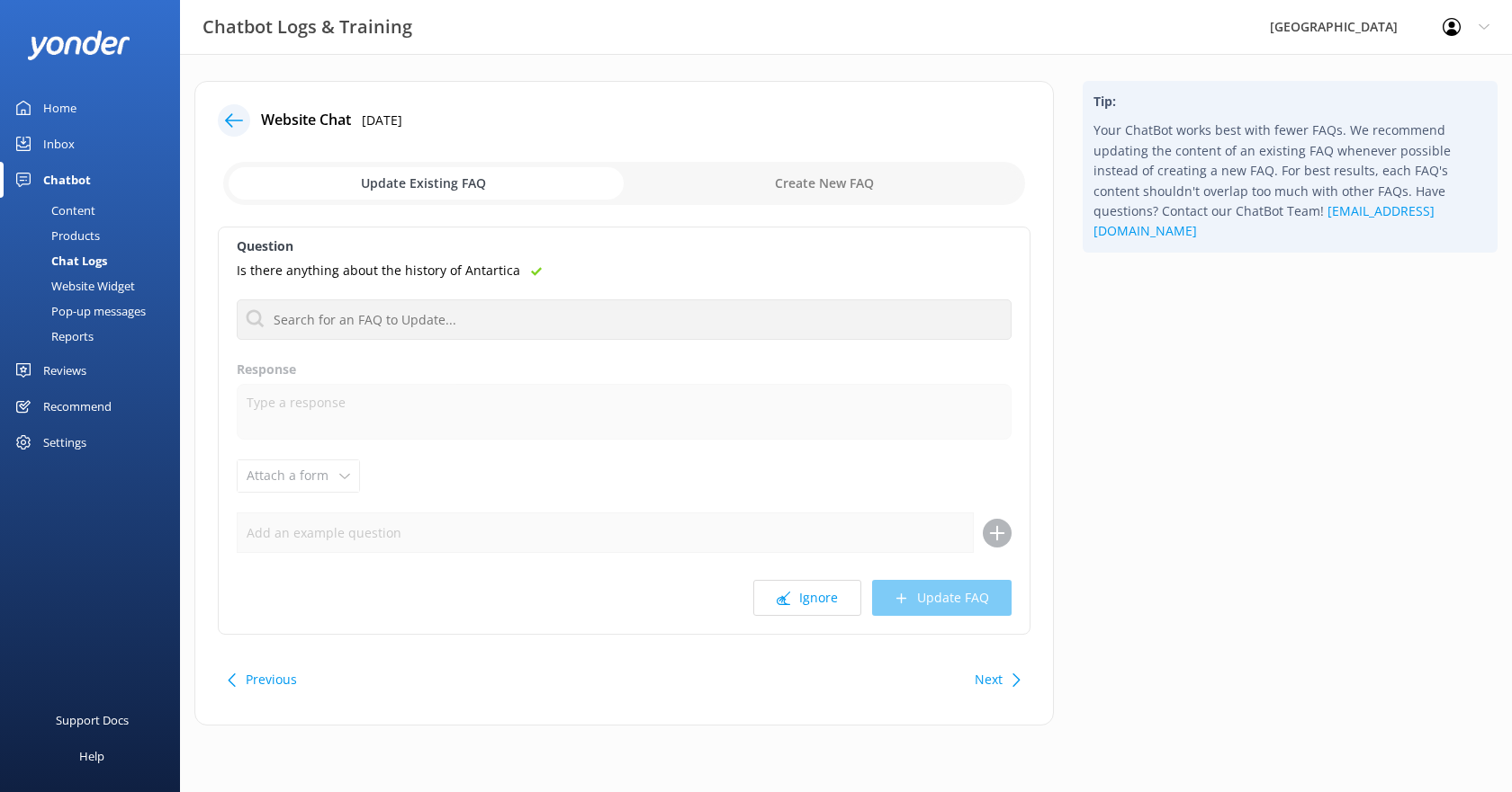
click at [341, 272] on p "Is there anything about the history of Antartica" at bounding box center [378, 271] width 284 height 20
click at [547, 185] on input "checkbox" at bounding box center [624, 183] width 802 height 43
checkbox input "true"
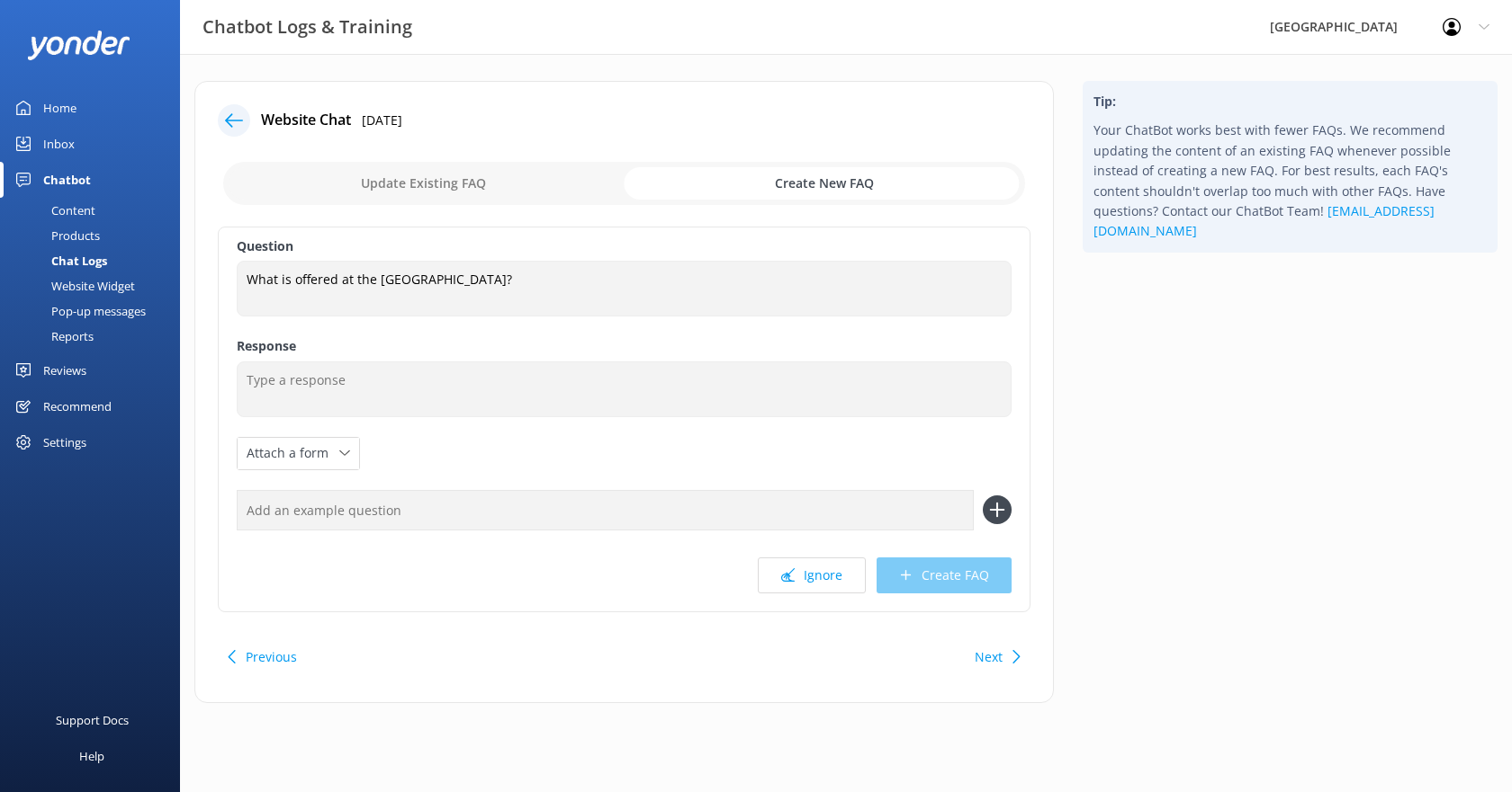
click at [234, 119] on icon at bounding box center [234, 120] width 18 height 18
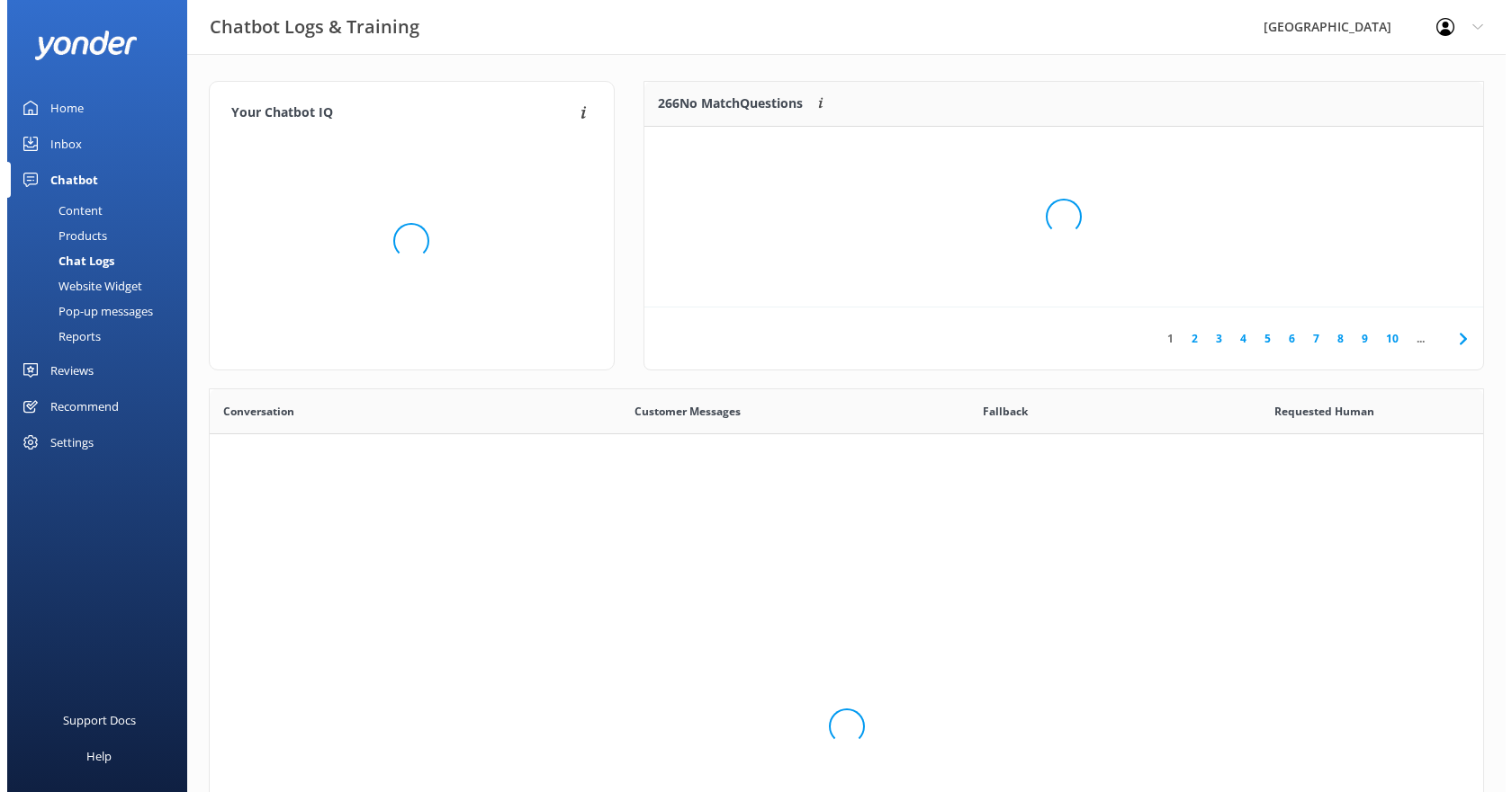
scroll to position [617, 1260]
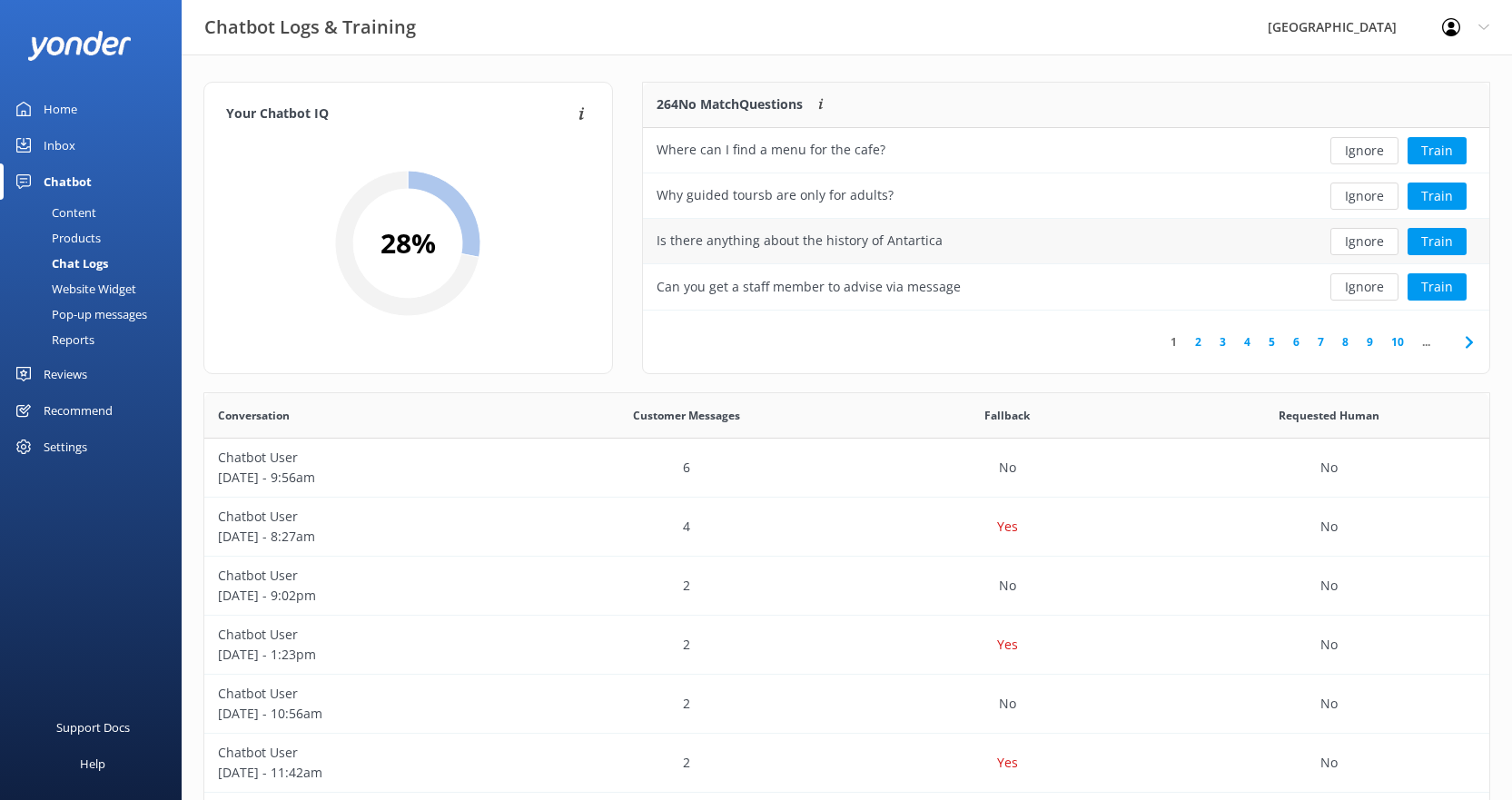
click at [841, 239] on div "Is there anything about the history of Antartica" at bounding box center [799, 241] width 286 height 20
click at [1440, 238] on button "Train" at bounding box center [1437, 242] width 59 height 28
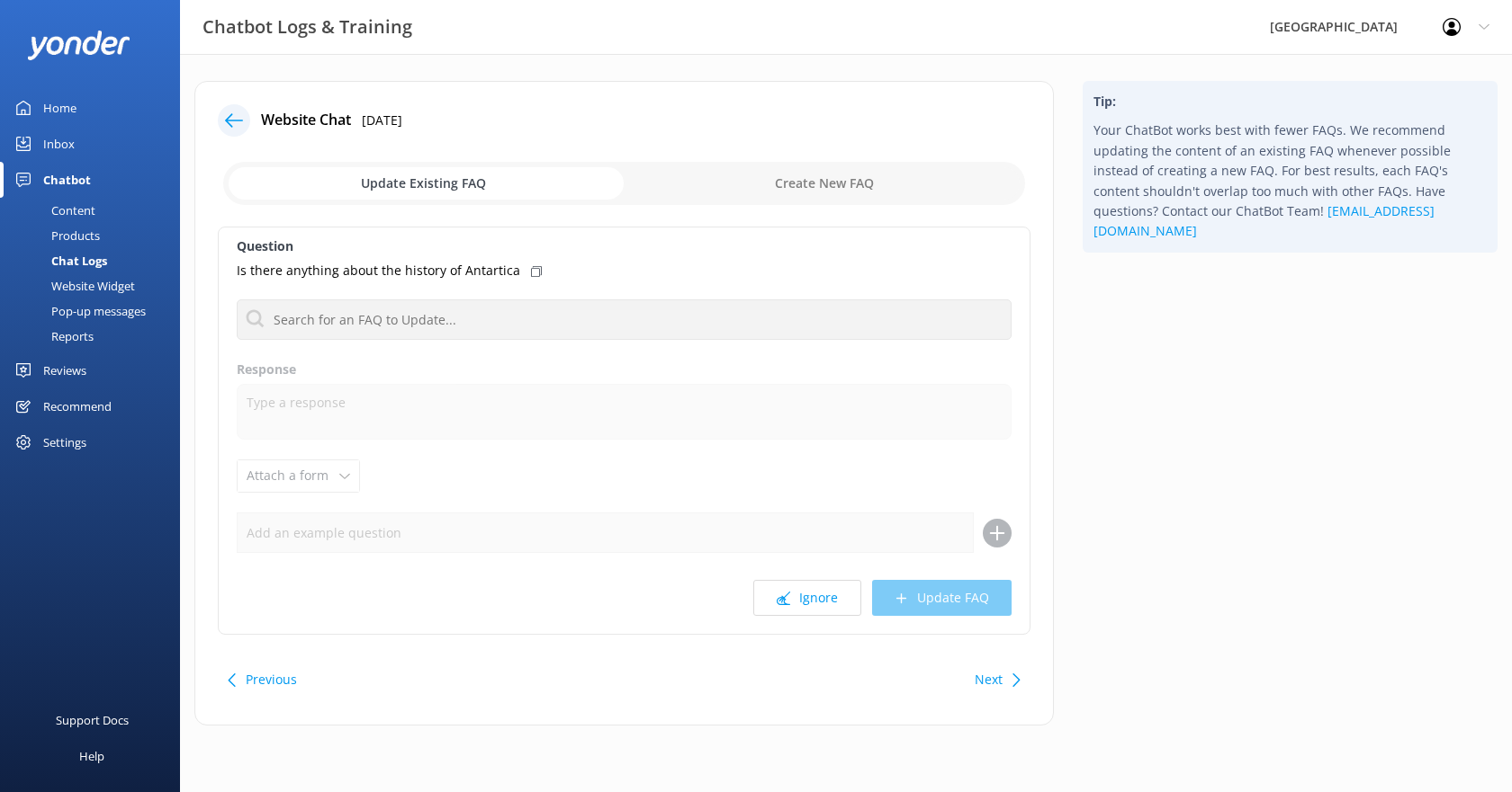
click at [726, 183] on input "checkbox" at bounding box center [624, 183] width 802 height 43
checkbox input "true"
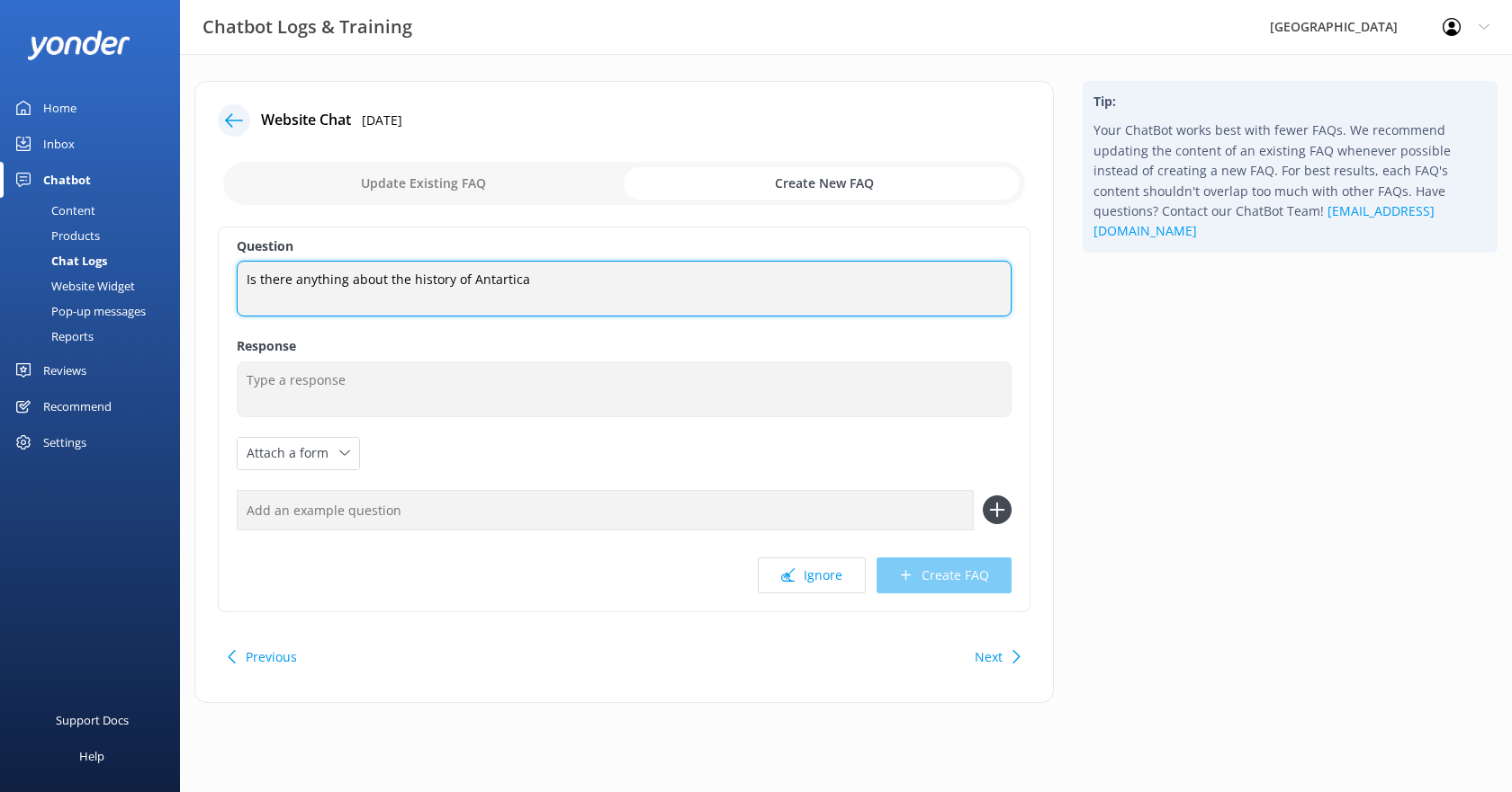
click at [501, 280] on textarea "Is there anything about the history of Antartica" at bounding box center [625, 288] width 775 height 56
click at [597, 278] on textarea "Is there anything about the history of Antarctica" at bounding box center [625, 288] width 775 height 56
type textarea "Is there anything about the history of Antarctica"
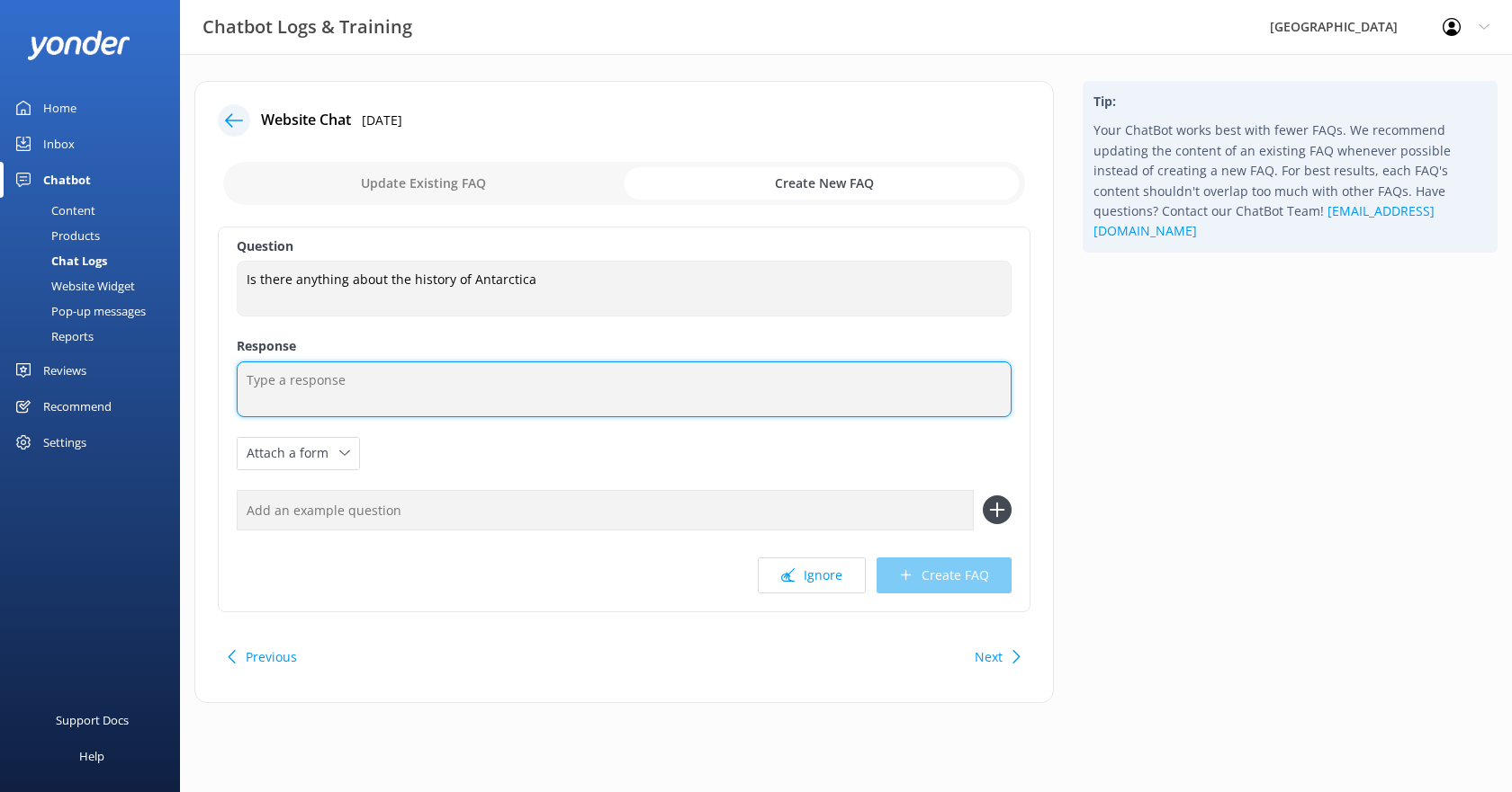
click at [400, 380] on textarea at bounding box center [625, 389] width 775 height 56
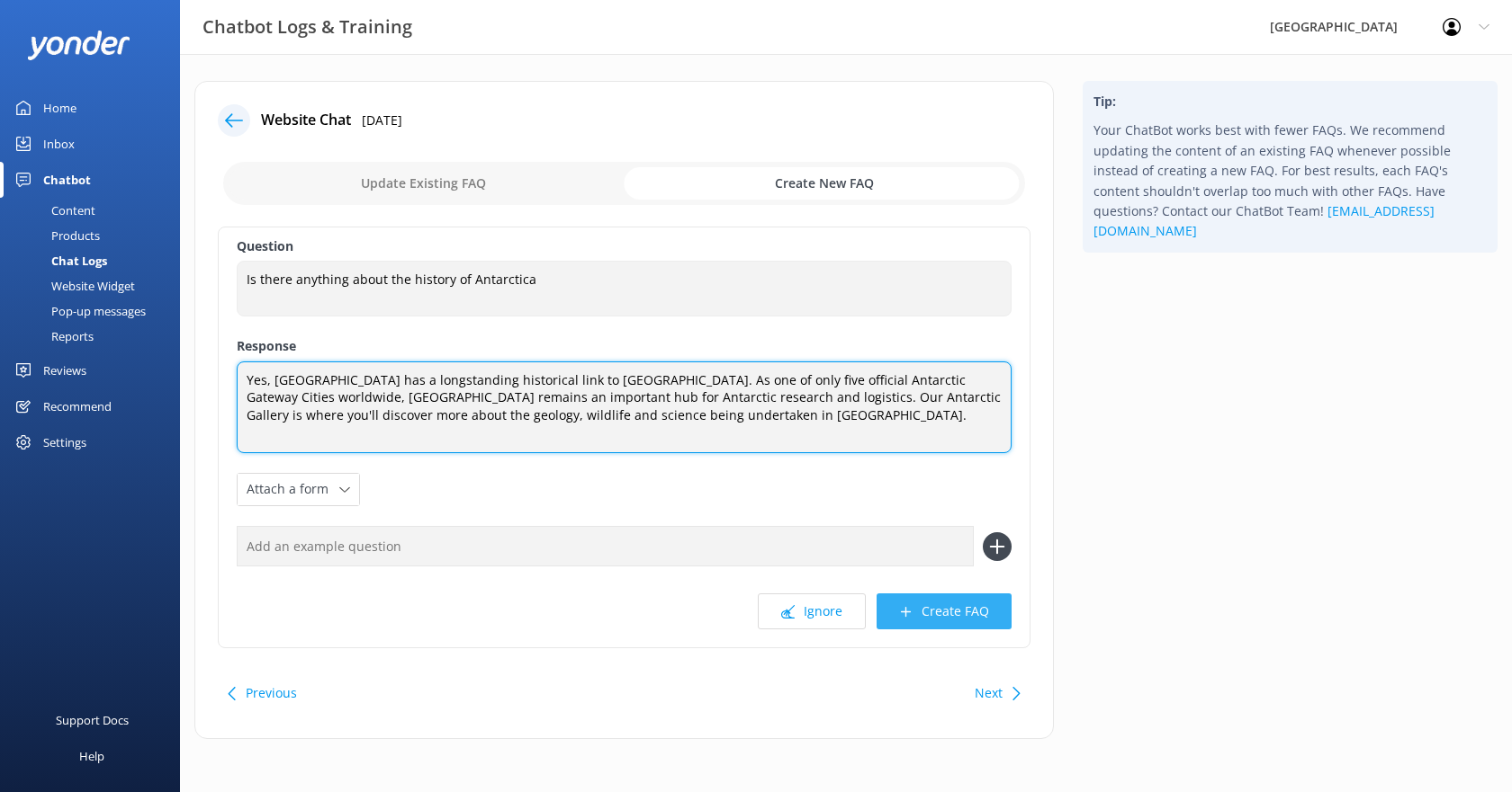
type textarea "Yes, [GEOGRAPHIC_DATA] has a longstanding historical link to [GEOGRAPHIC_DATA].…"
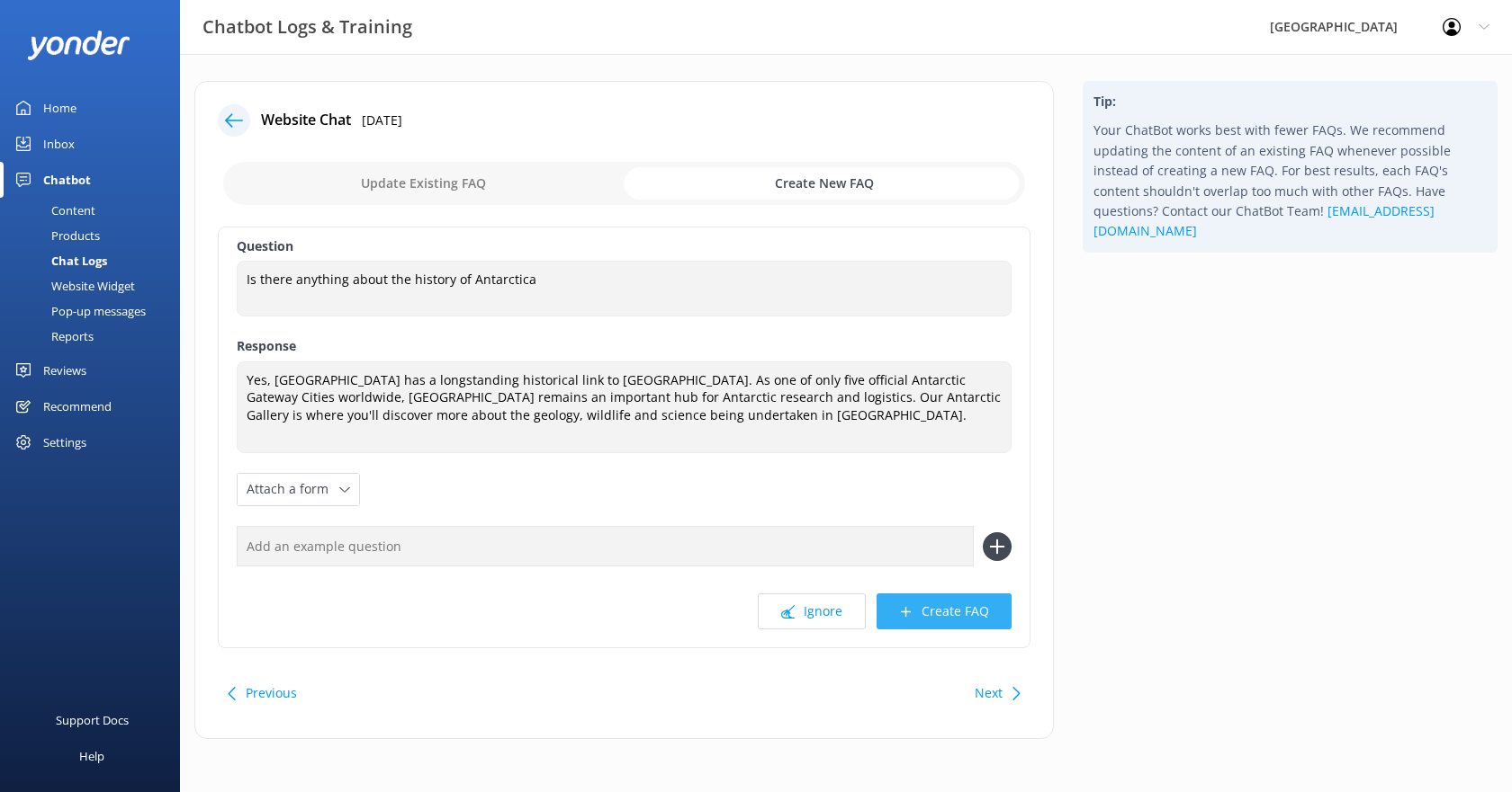
click at [955, 602] on button "Create FAQ" at bounding box center [944, 611] width 135 height 36
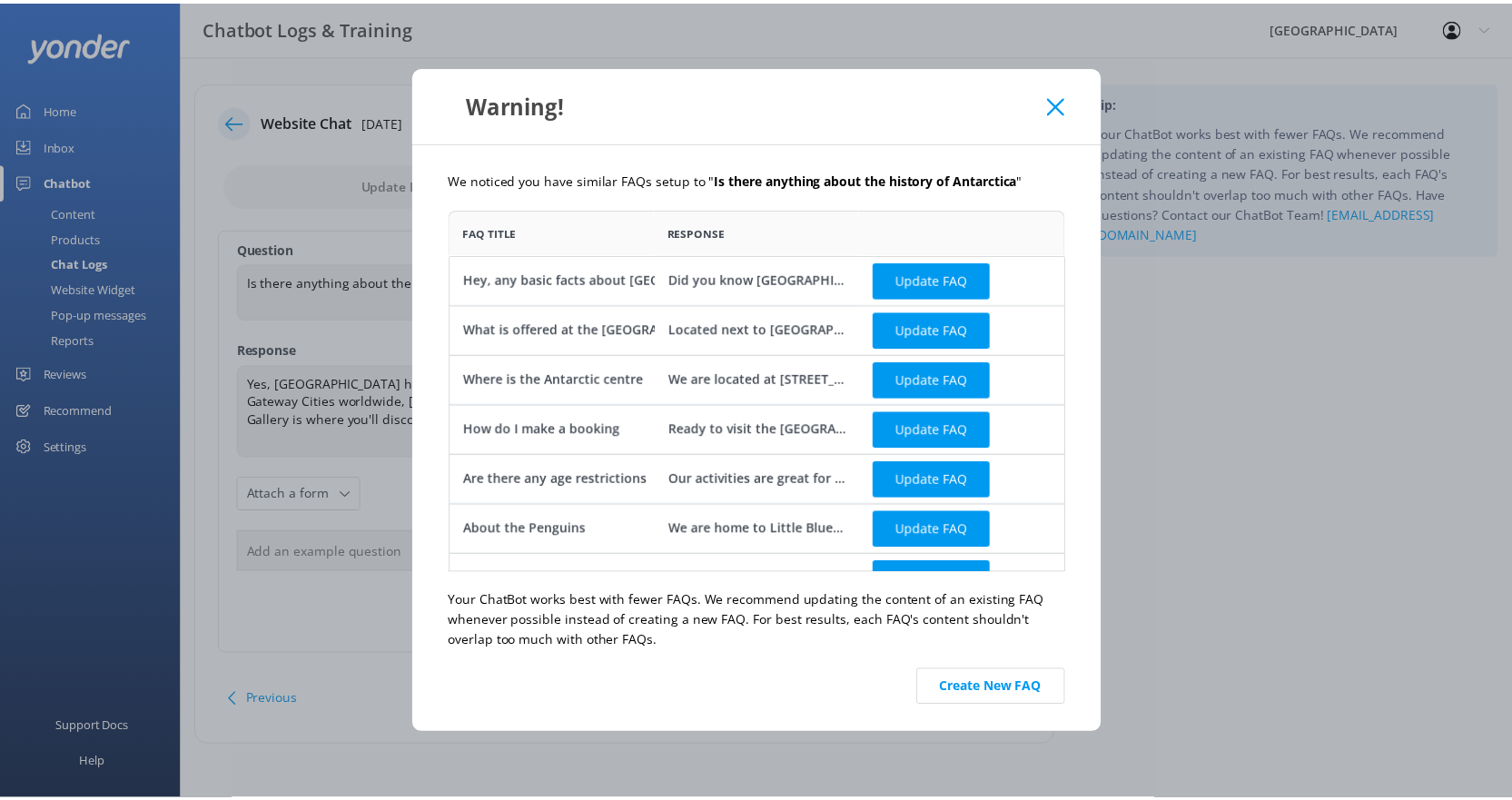
scroll to position [351, 608]
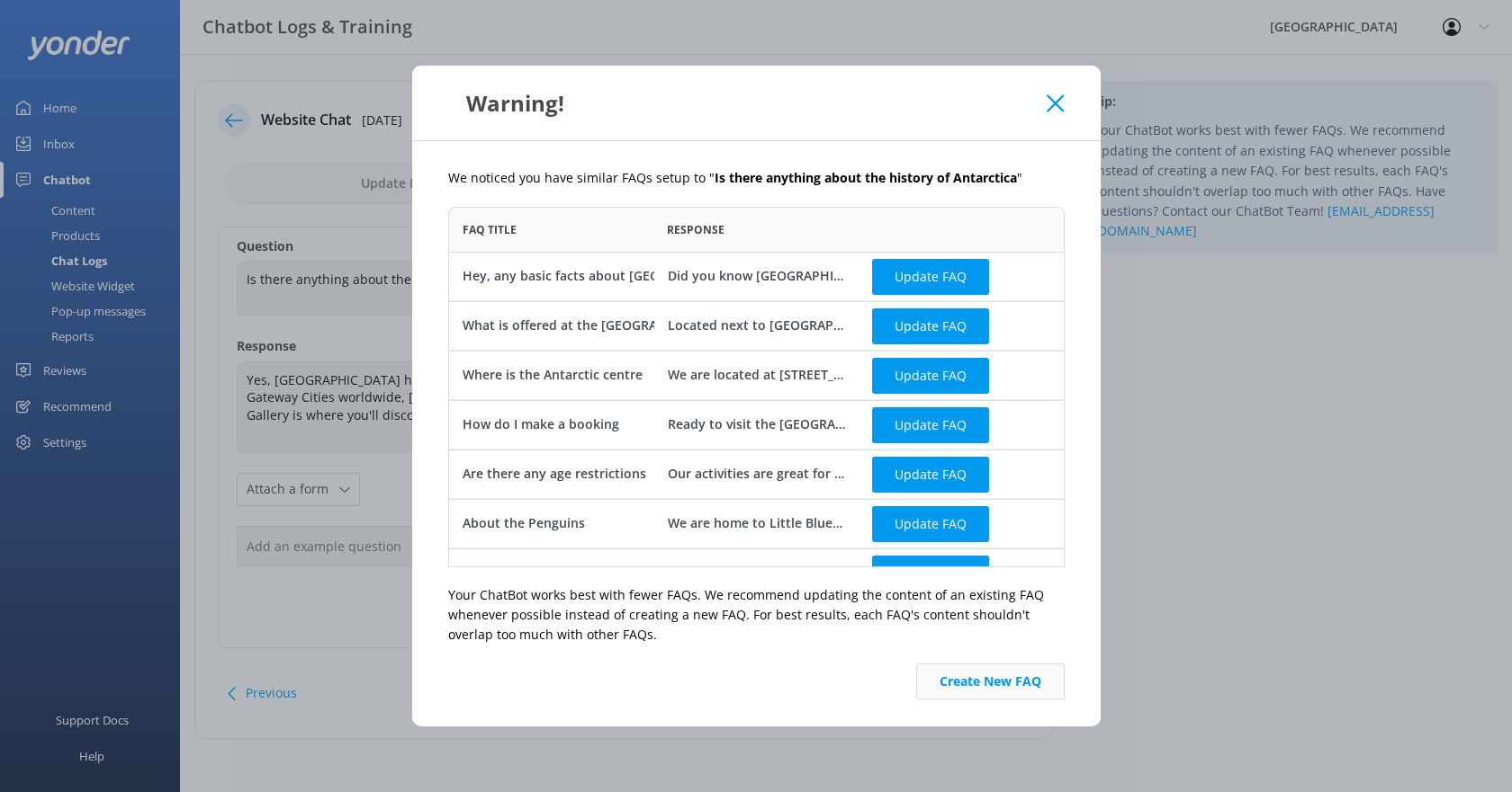
click at [959, 692] on button "Create New FAQ" at bounding box center [990, 681] width 149 height 36
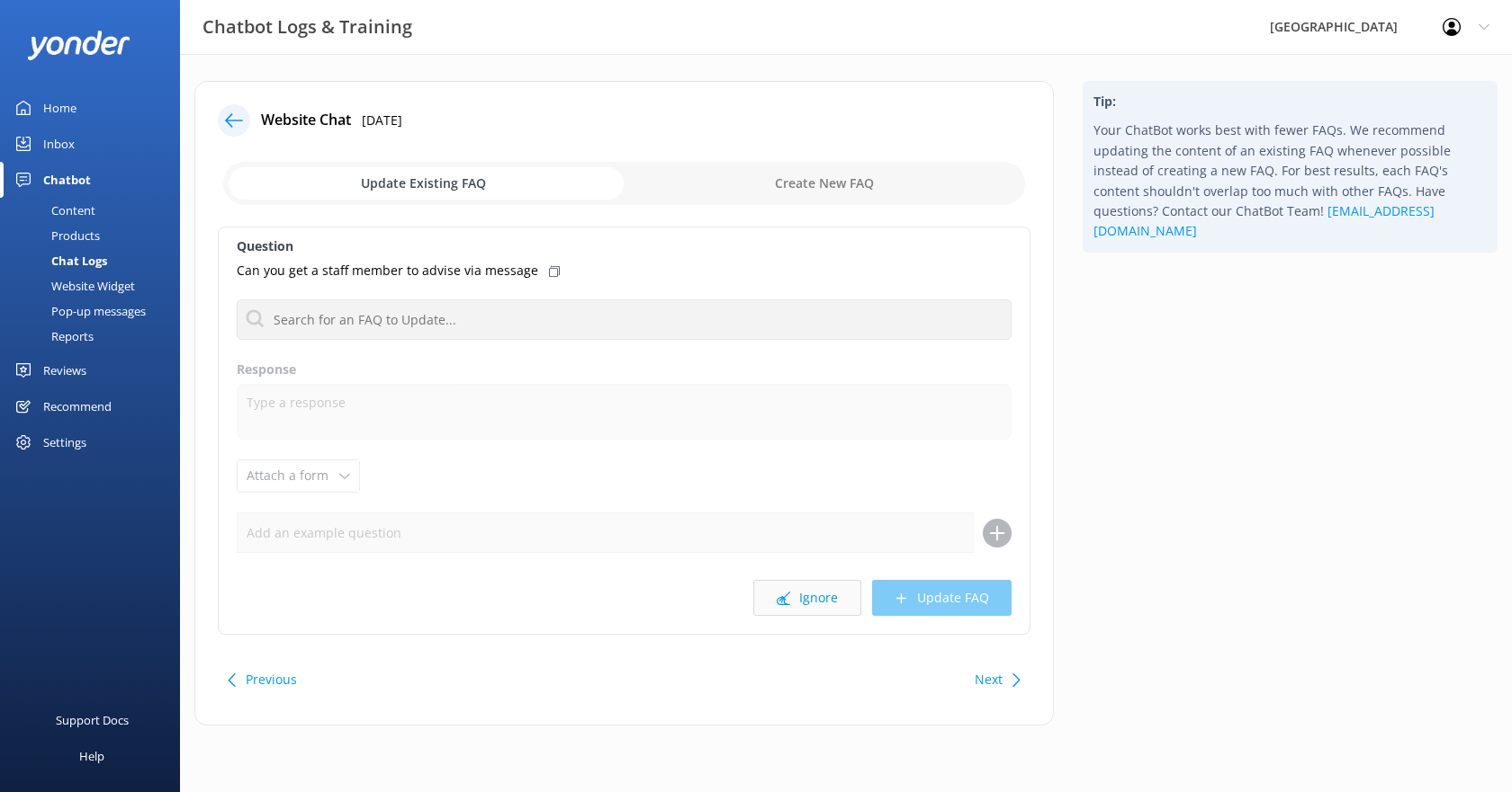
click at [811, 602] on button "Ignore" at bounding box center [807, 598] width 108 height 36
click at [810, 602] on button "Ignore" at bounding box center [807, 598] width 108 height 36
click at [813, 609] on button "Ignore" at bounding box center [807, 598] width 108 height 36
click at [231, 127] on icon at bounding box center [234, 120] width 18 height 18
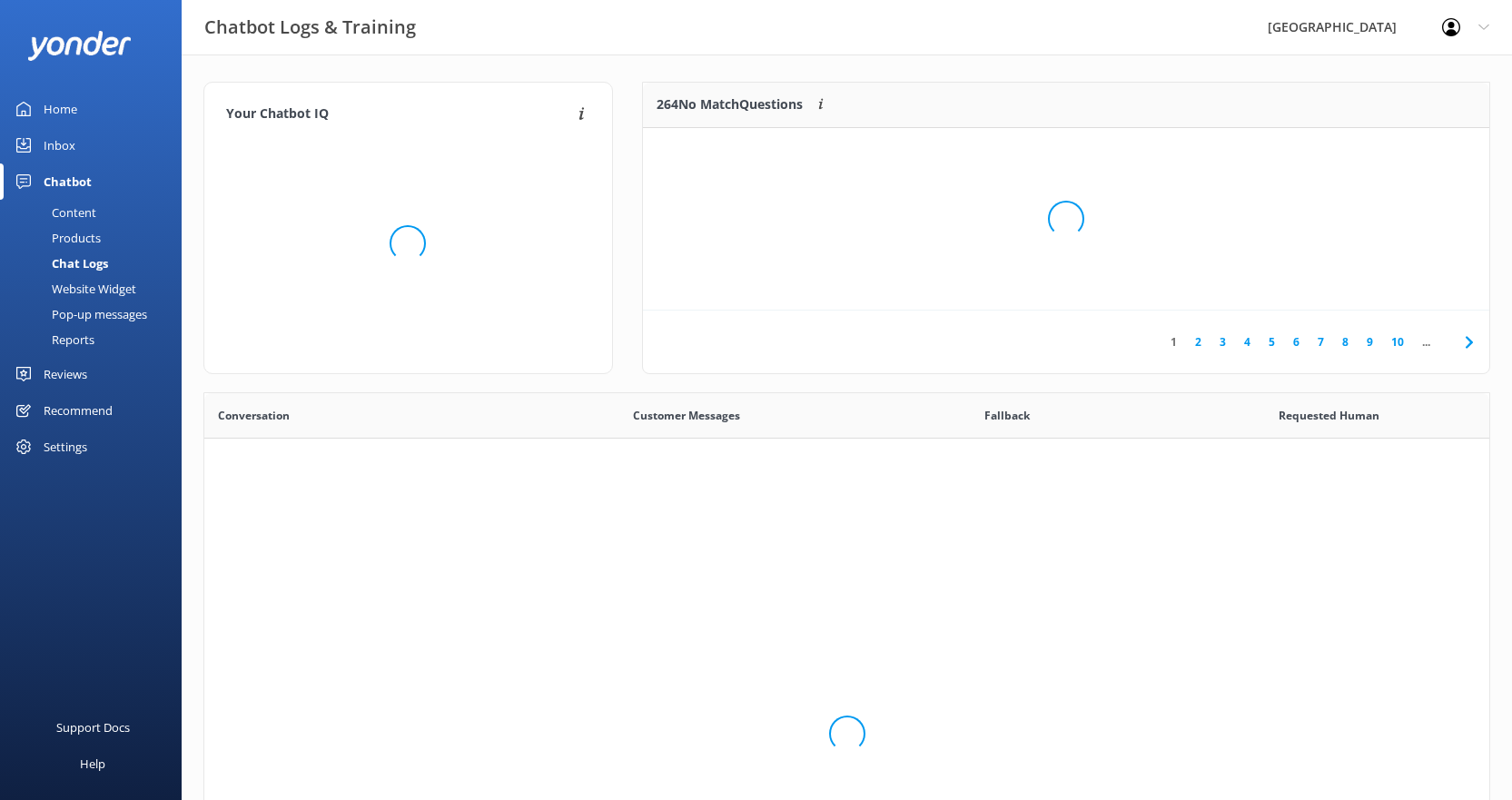
scroll to position [623, 1272]
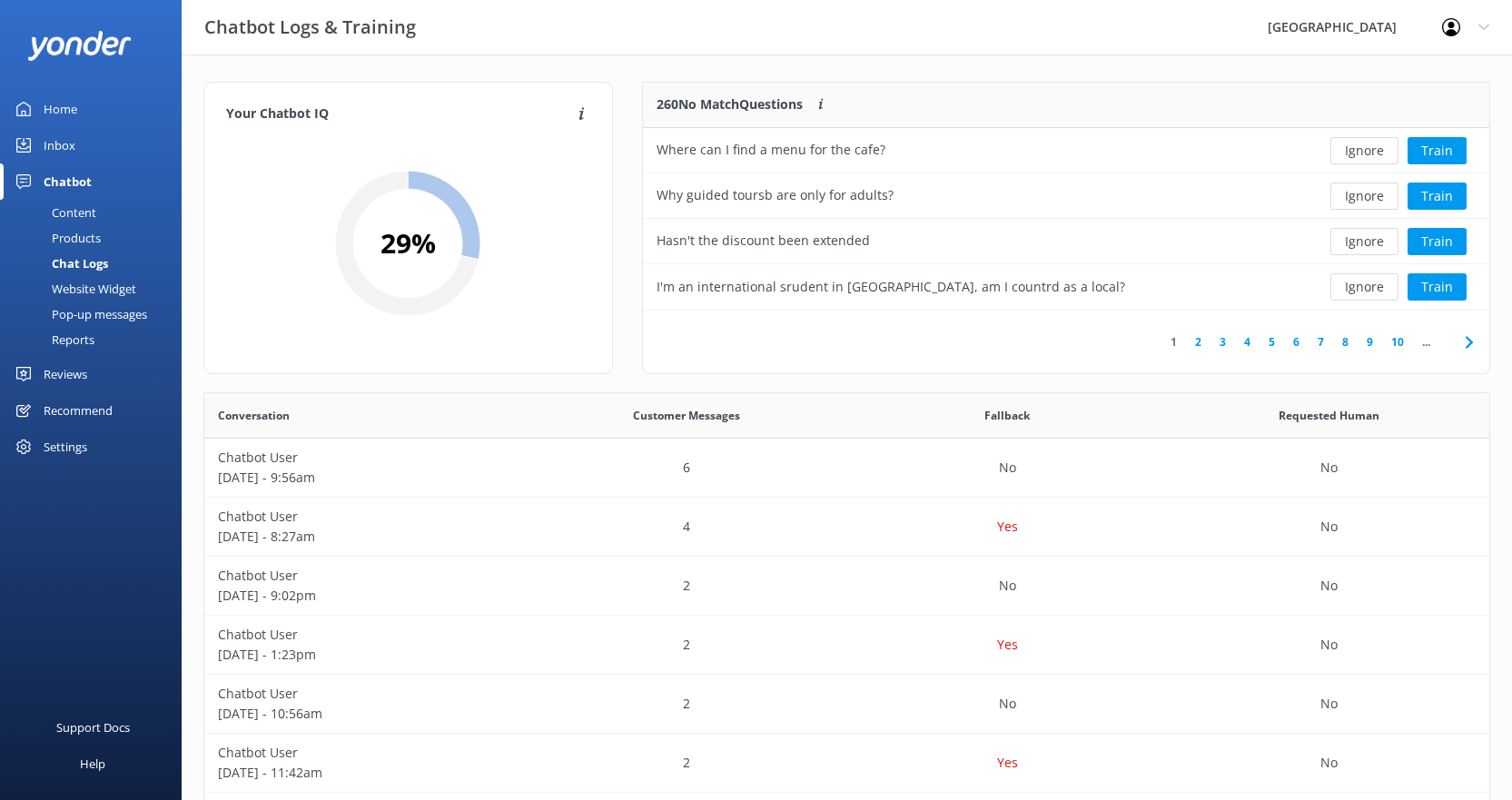
click at [1204, 342] on link "2" at bounding box center [1198, 342] width 25 height 17
click at [825, 67] on div "Your Chatbot IQ Your Chatbot IQ is the percentage of trained FAQs against untra…" at bounding box center [847, 592] width 1331 height 1075
